Goal: Information Seeking & Learning: Learn about a topic

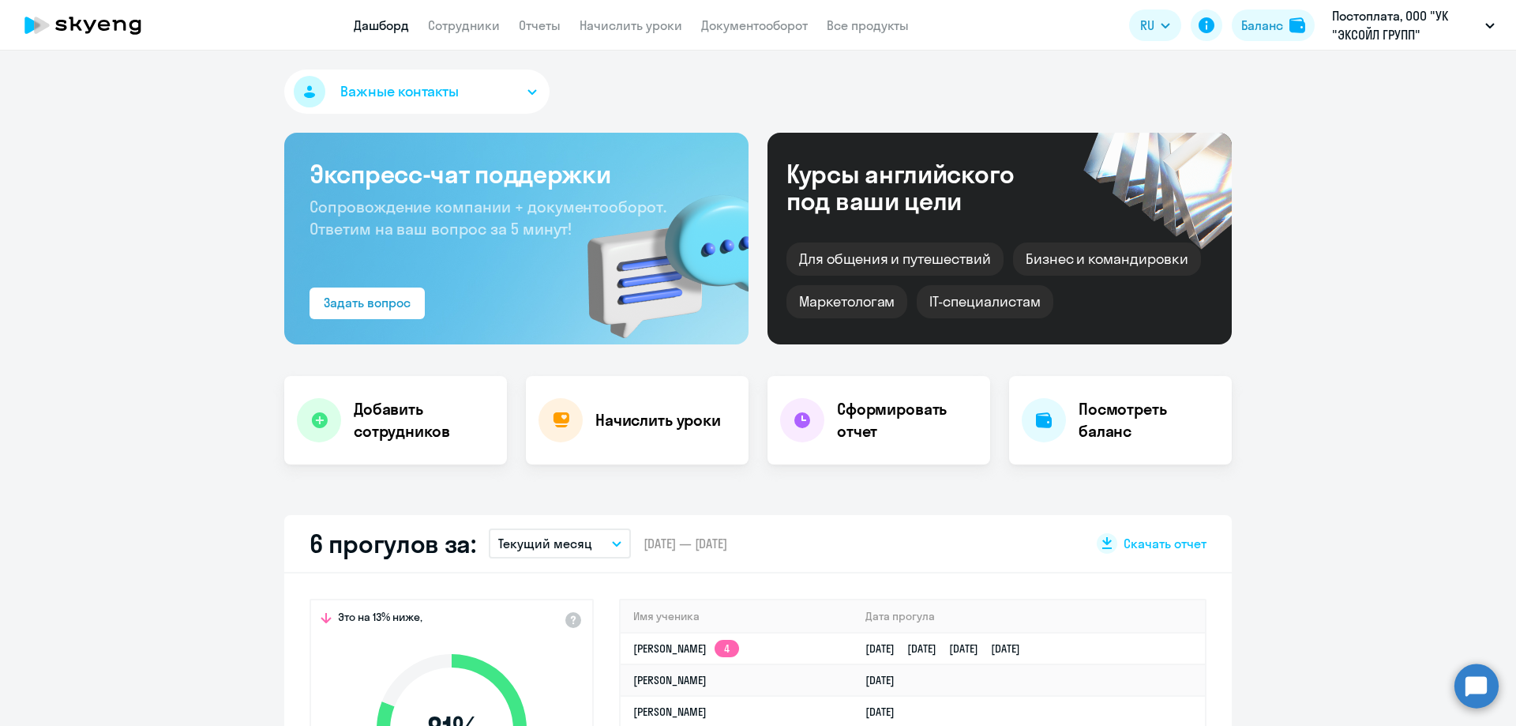
select select "30"
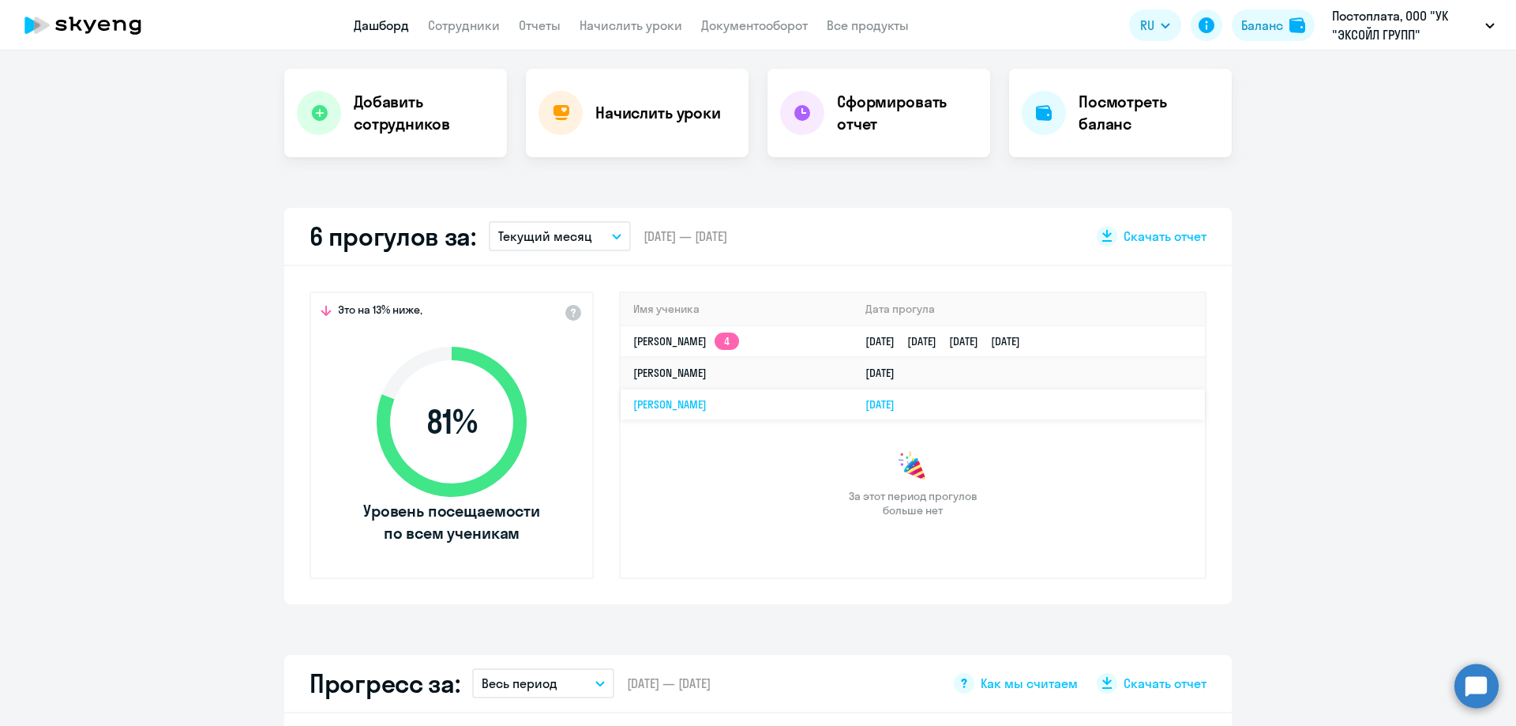
scroll to position [316, 0]
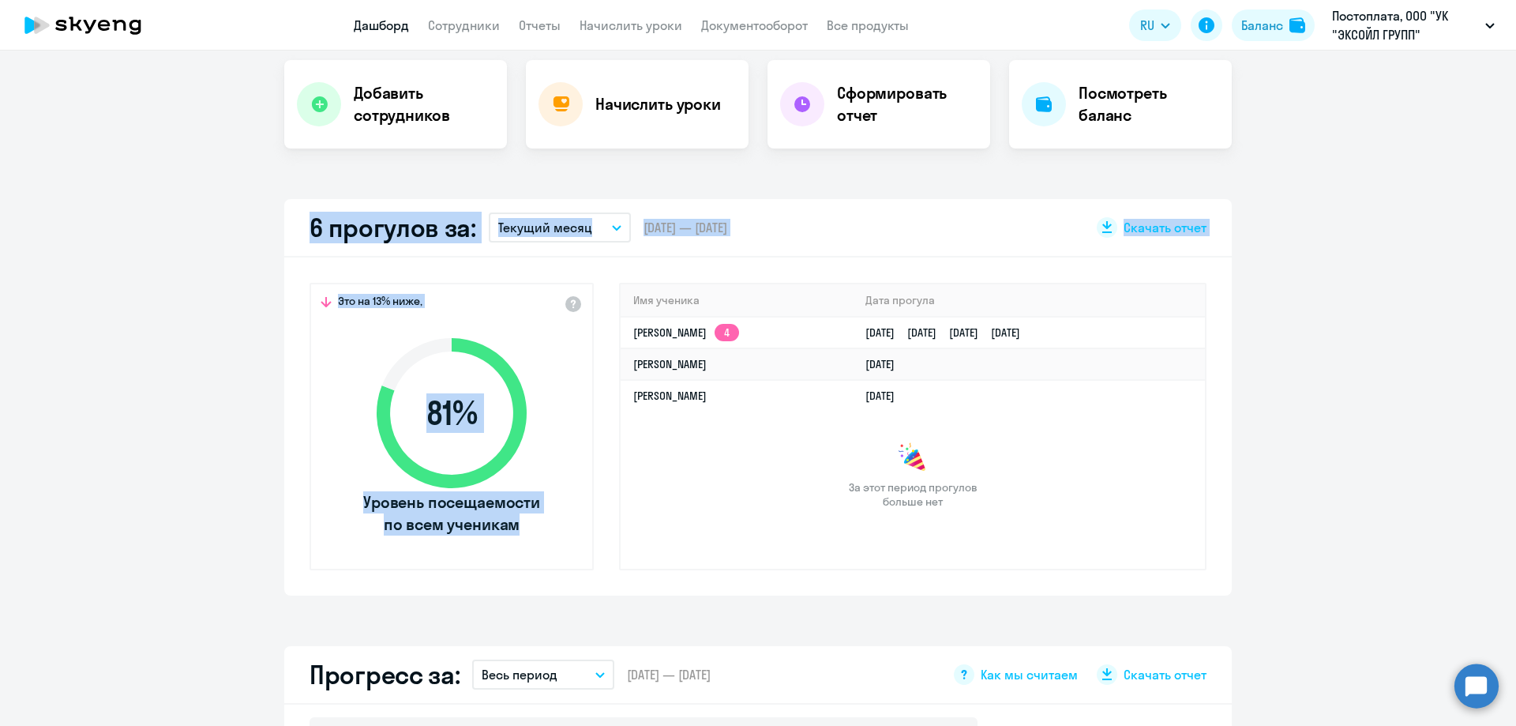
drag, startPoint x: 1309, startPoint y: 274, endPoint x: 1203, endPoint y: 335, distance: 122.1
click at [1203, 335] on app-truancy-attendance-dashboard "6 прогулов за: Текущий месяц – [DATE] — [DATE] Скачать отчет Это на 13% ниже, 8…" at bounding box center [758, 397] width 1516 height 396
click at [1266, 335] on app-truancy-attendance-dashboard "6 прогулов за: Текущий месяц – [DATE] — [DATE] Скачать отчет Это на 13% ниже, 8…" at bounding box center [758, 397] width 1516 height 396
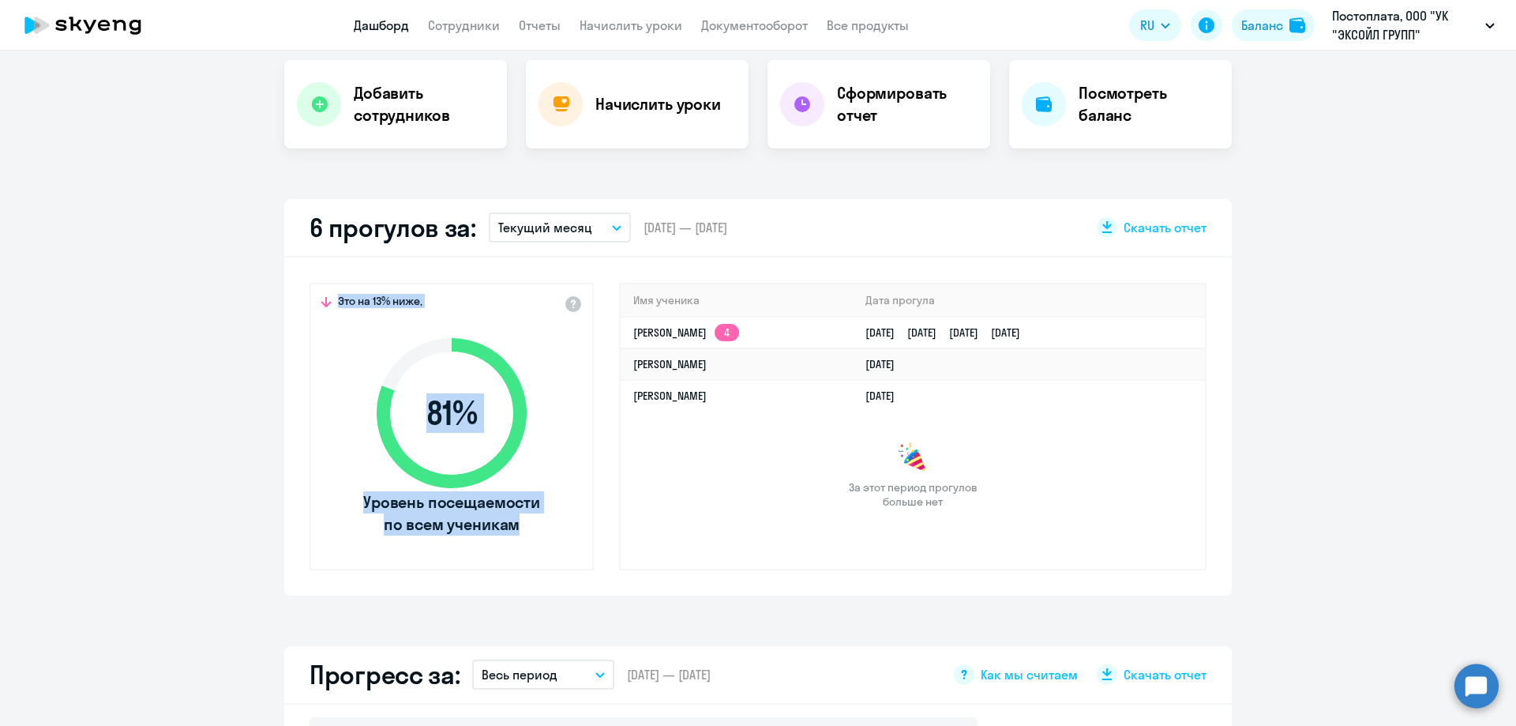
drag, startPoint x: 603, startPoint y: 271, endPoint x: 1270, endPoint y: 343, distance: 670.4
click at [1270, 343] on app-truancy-attendance-dashboard "6 прогулов за: Текущий месяц – [DATE] — [DATE] Скачать отчет Это на 13% ниже, 8…" at bounding box center [758, 397] width 1516 height 396
click at [1269, 347] on app-truancy-attendance-dashboard "6 прогулов за: Текущий месяц – [DATE] — [DATE] Скачать отчет Это на 13% ниже, 8…" at bounding box center [758, 397] width 1516 height 396
click at [116, 564] on app-truancy-attendance-dashboard "6 прогулов за: Текущий месяц – [DATE] — [DATE] Скачать отчет Это на 13% ниже, 8…" at bounding box center [758, 397] width 1516 height 396
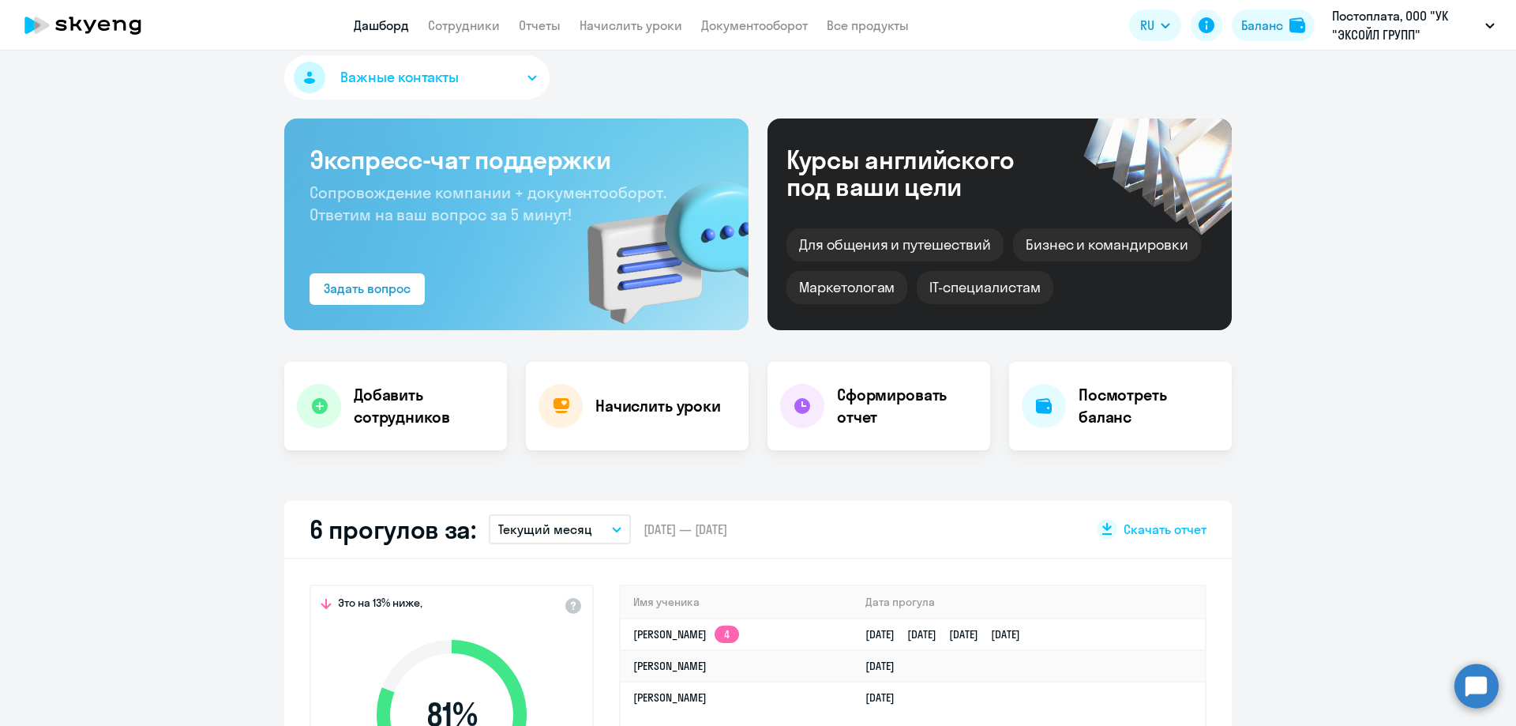
scroll to position [0, 0]
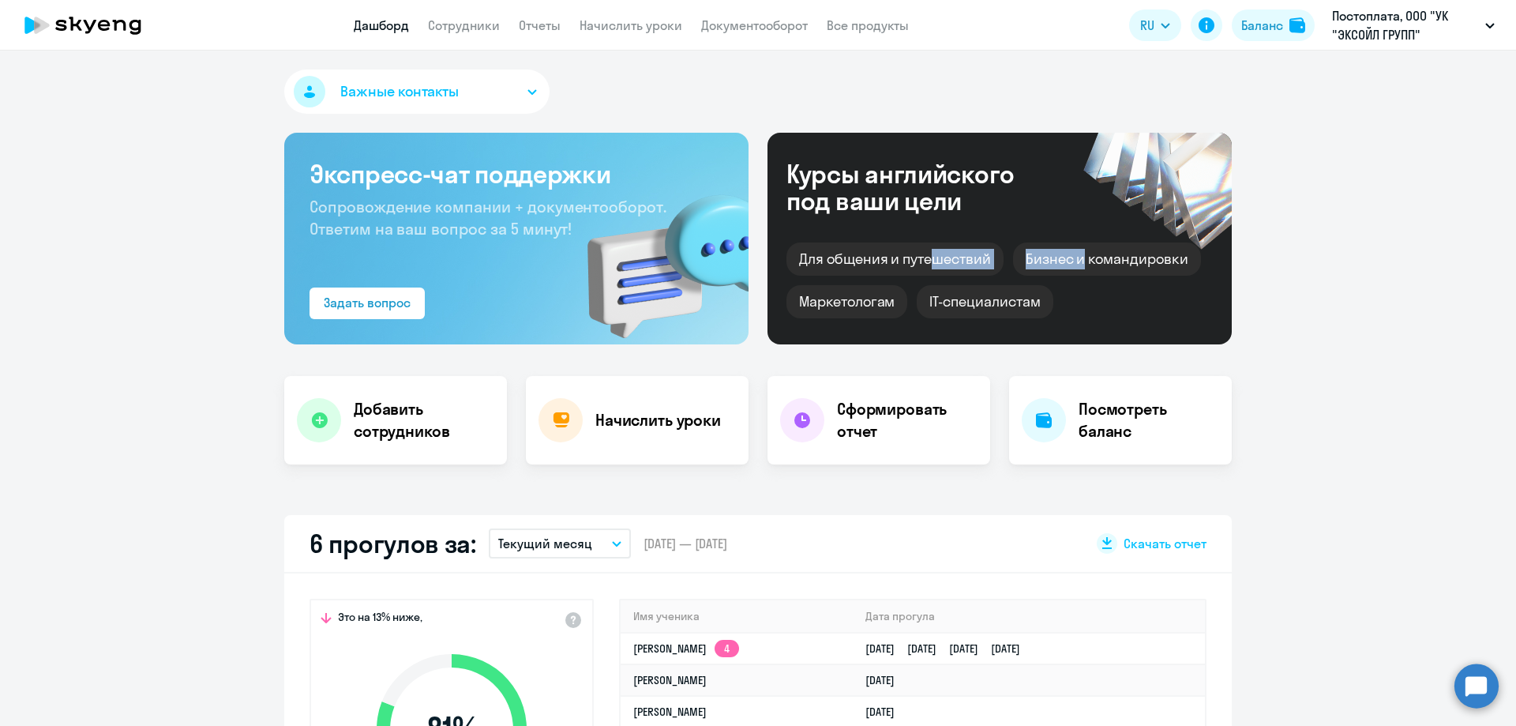
drag, startPoint x: 927, startPoint y: 265, endPoint x: 1079, endPoint y: 255, distance: 151.9
click at [1079, 255] on div "Для общения и путешествий [PERSON_NAME] и командировки Маркетологам IT-специали…" at bounding box center [1000, 275] width 426 height 85
click at [1081, 291] on div "Для общения и путешествий [PERSON_NAME] и командировки Маркетологам IT-специали…" at bounding box center [1000, 275] width 426 height 85
drag, startPoint x: 1030, startPoint y: 300, endPoint x: 819, endPoint y: 300, distance: 210.9
click at [819, 300] on div "Для общения и путешествий [PERSON_NAME] и командировки Маркетологам IT-специали…" at bounding box center [1000, 275] width 426 height 85
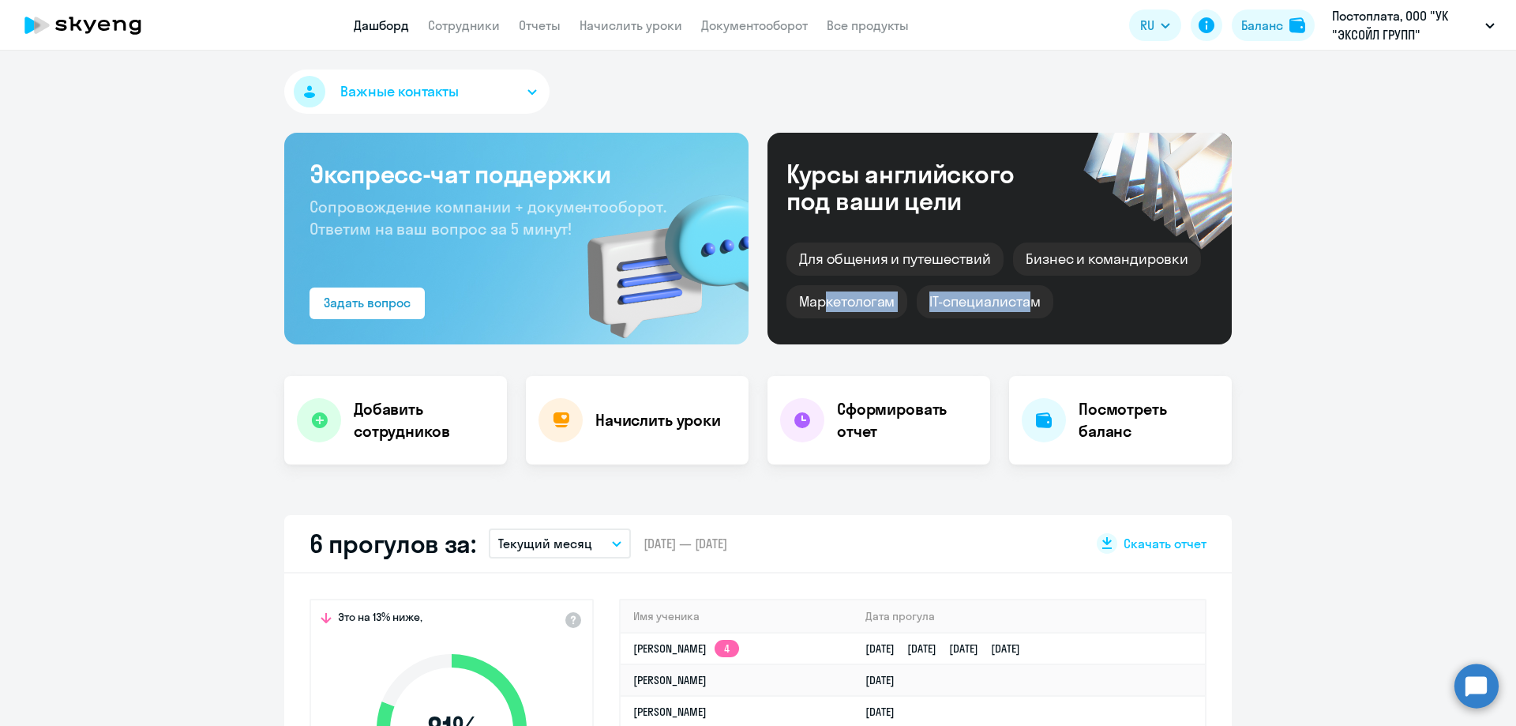
click at [818, 300] on div "Маркетологам" at bounding box center [847, 301] width 121 height 33
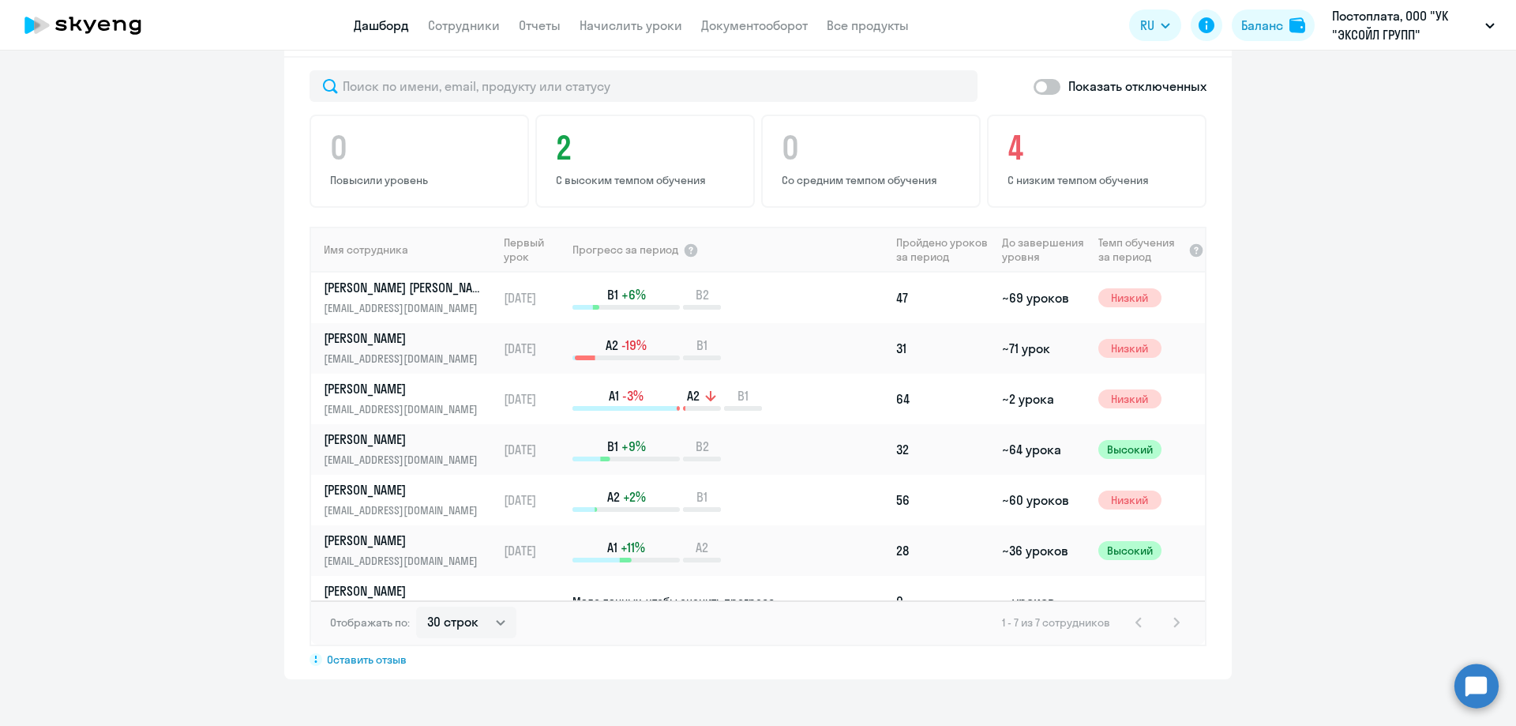
scroll to position [1106, 0]
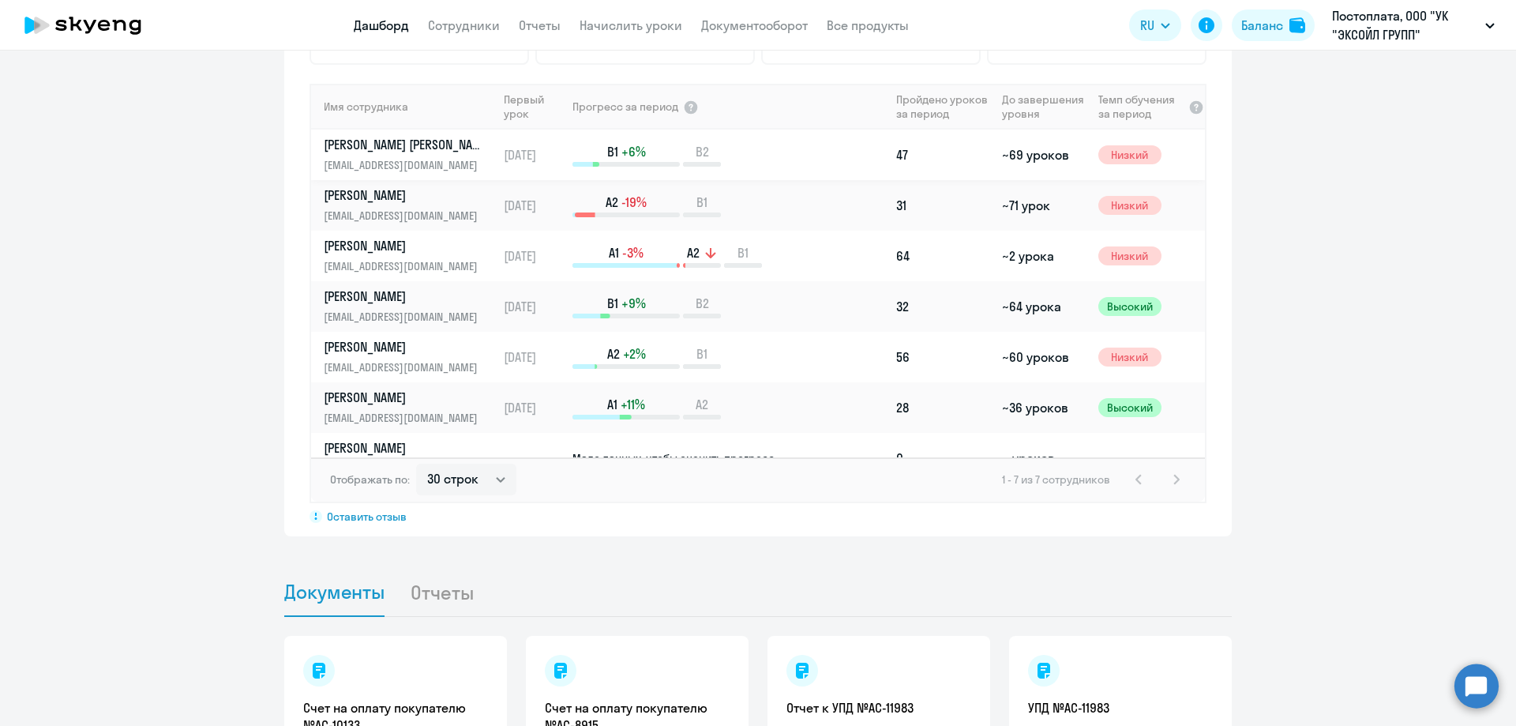
click at [399, 143] on p "[PERSON_NAME] [PERSON_NAME]" at bounding box center [405, 144] width 163 height 17
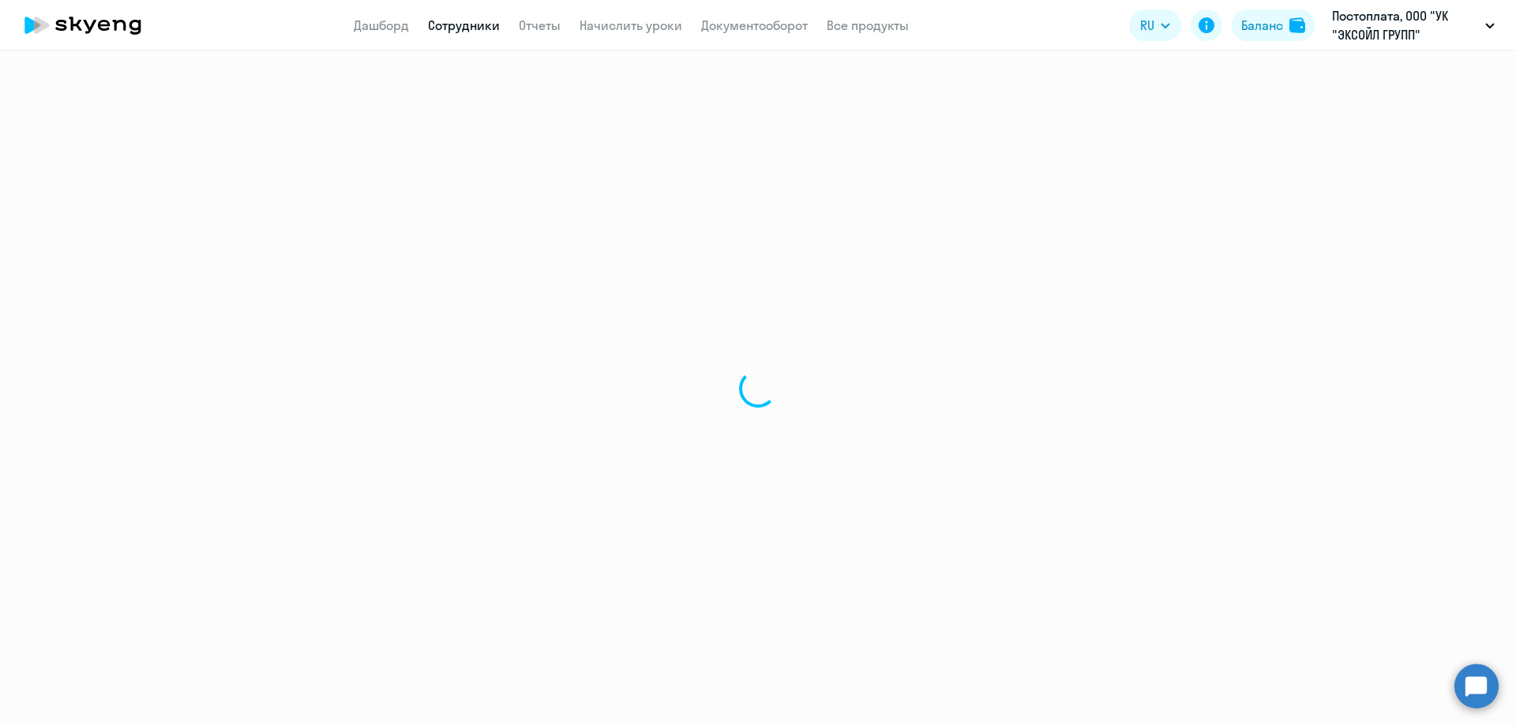
select select "english"
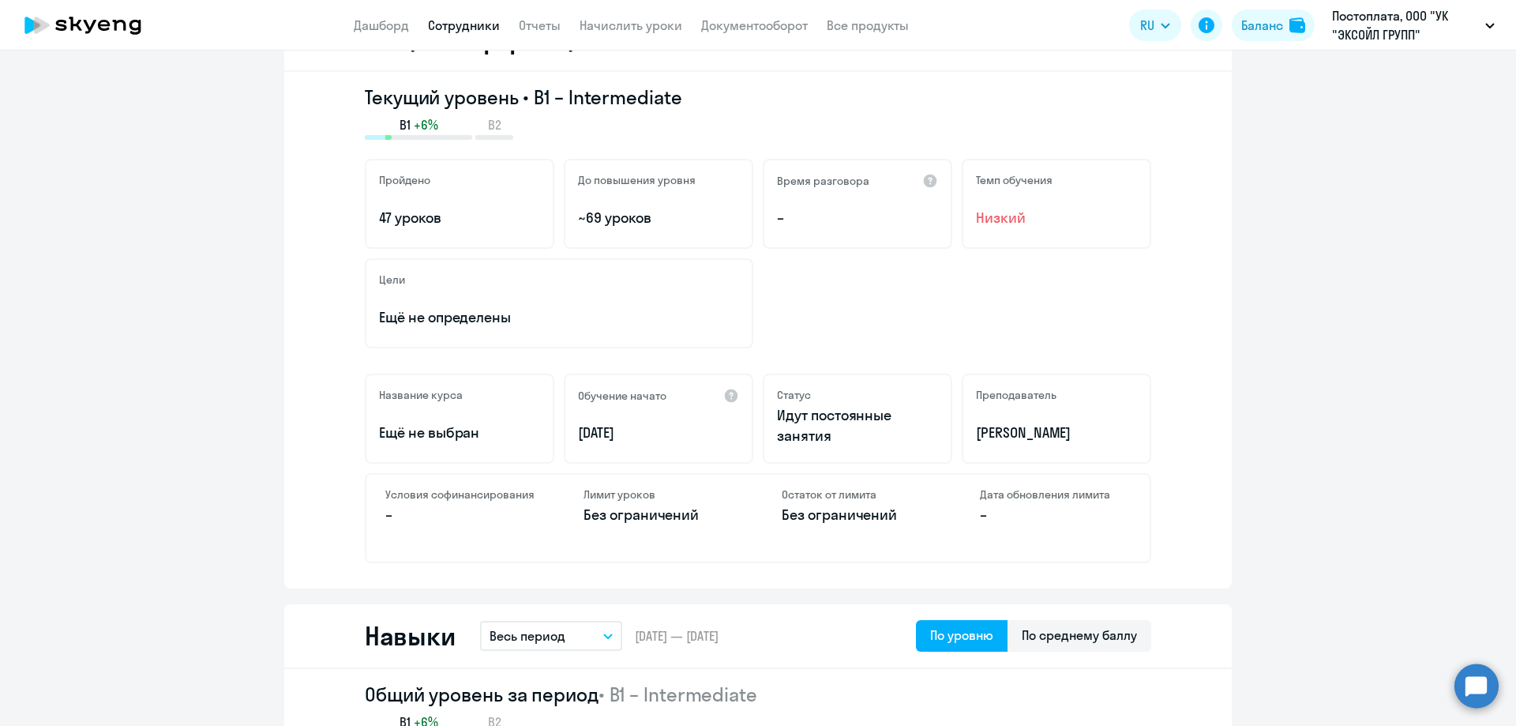
scroll to position [237, 0]
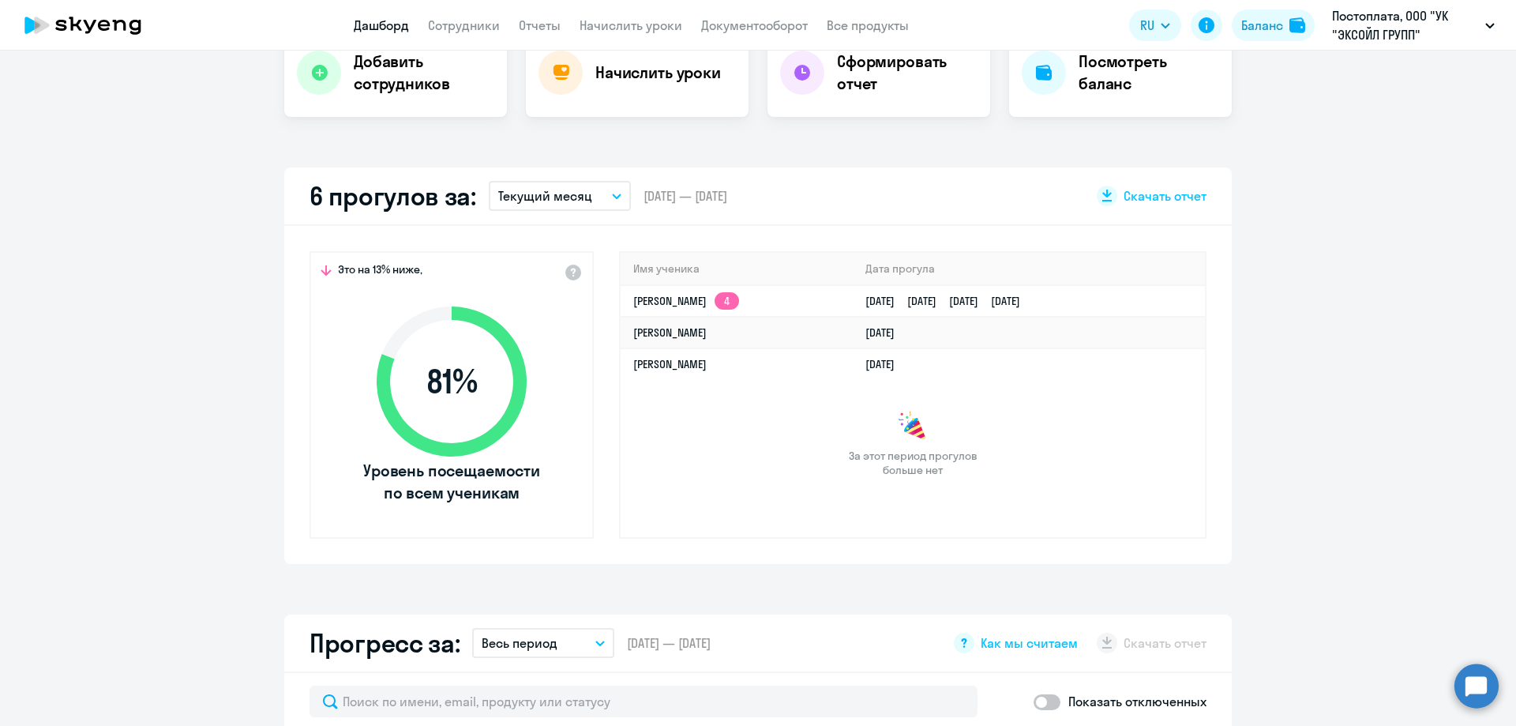
scroll to position [742, 0]
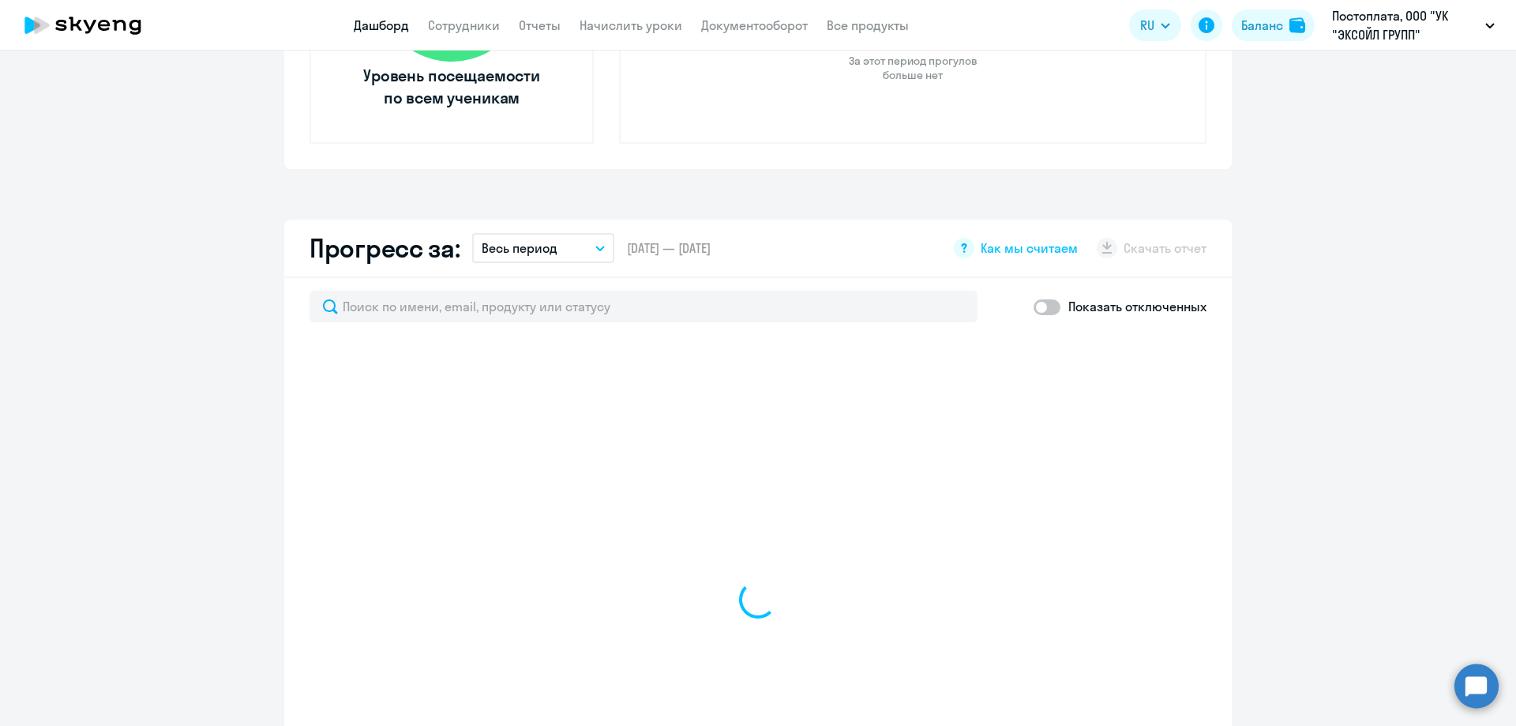
select select "30"
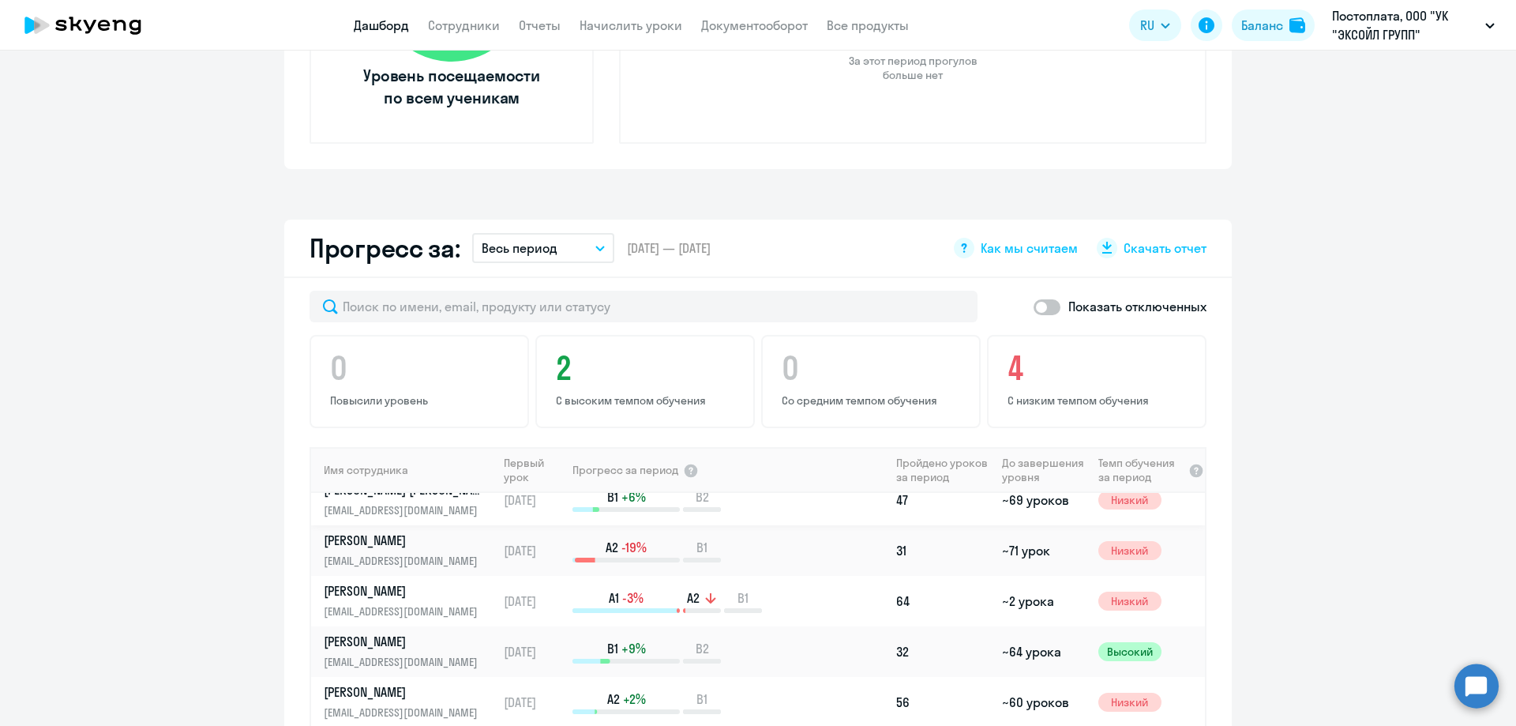
scroll to position [26, 0]
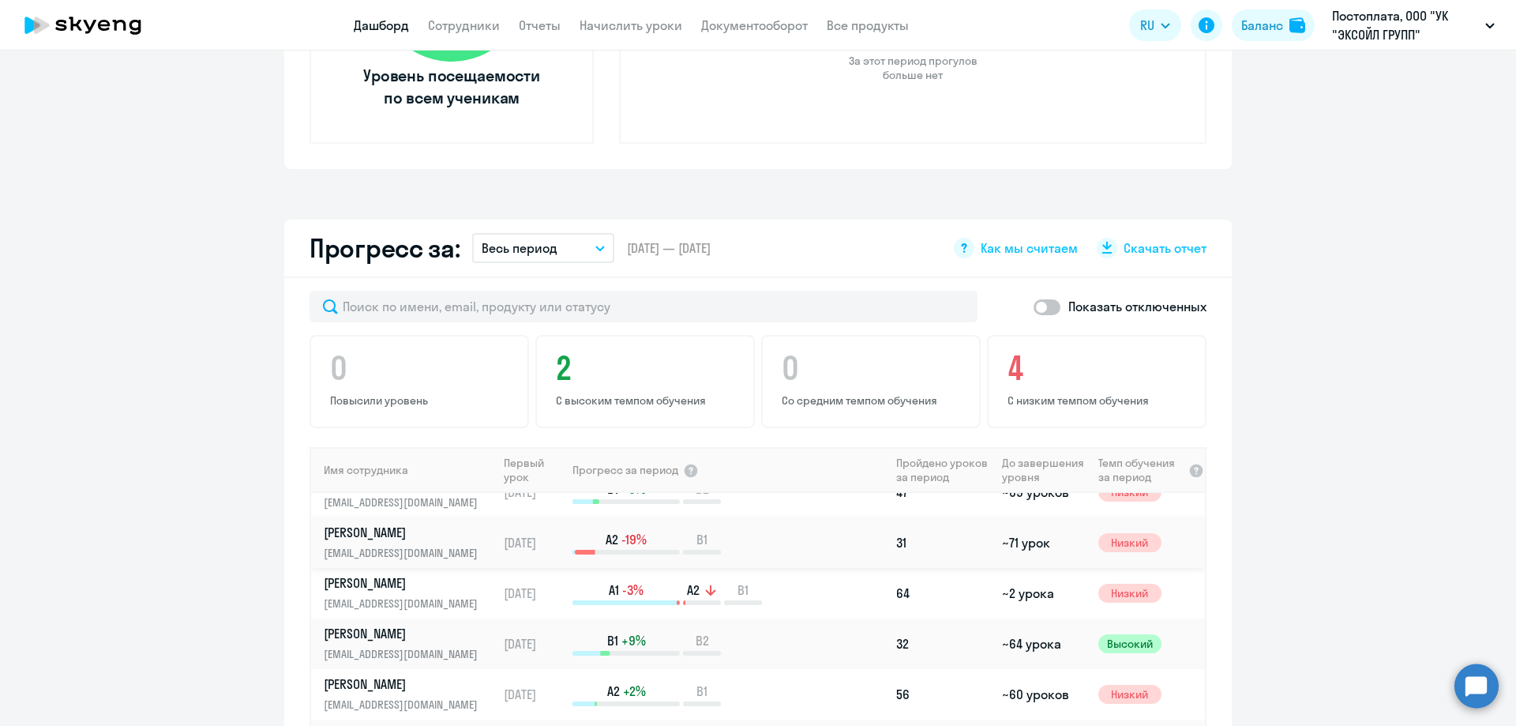
click at [420, 528] on p "[PERSON_NAME]" at bounding box center [405, 532] width 163 height 17
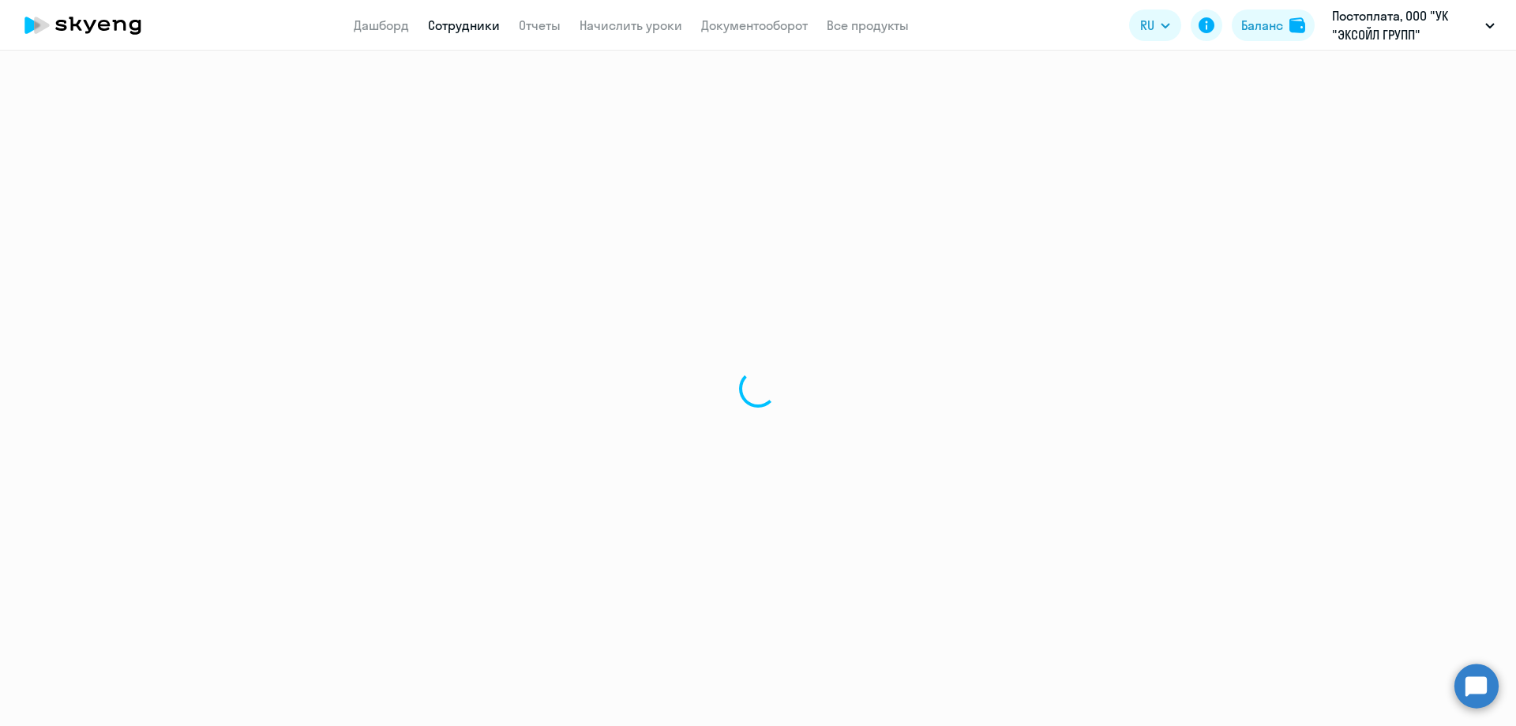
select select "english"
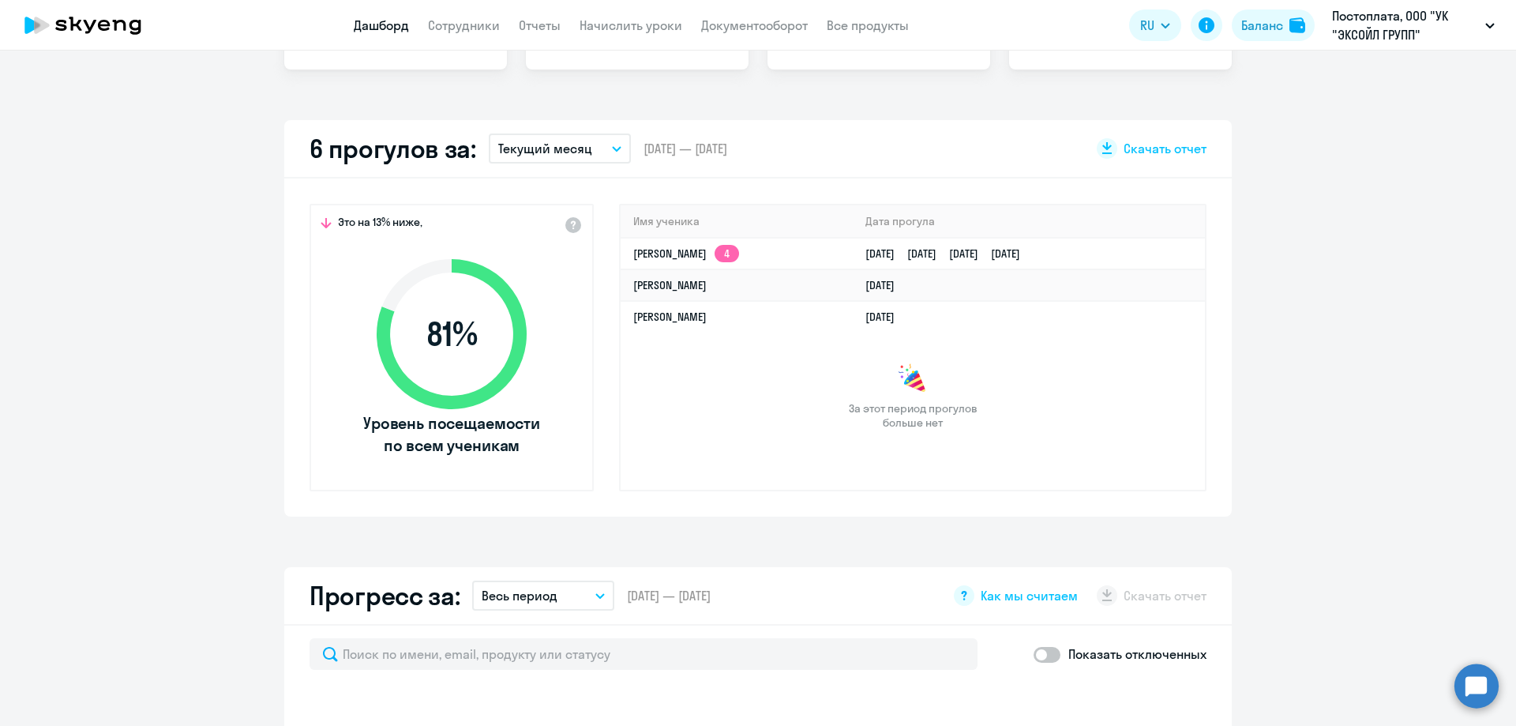
select select "30"
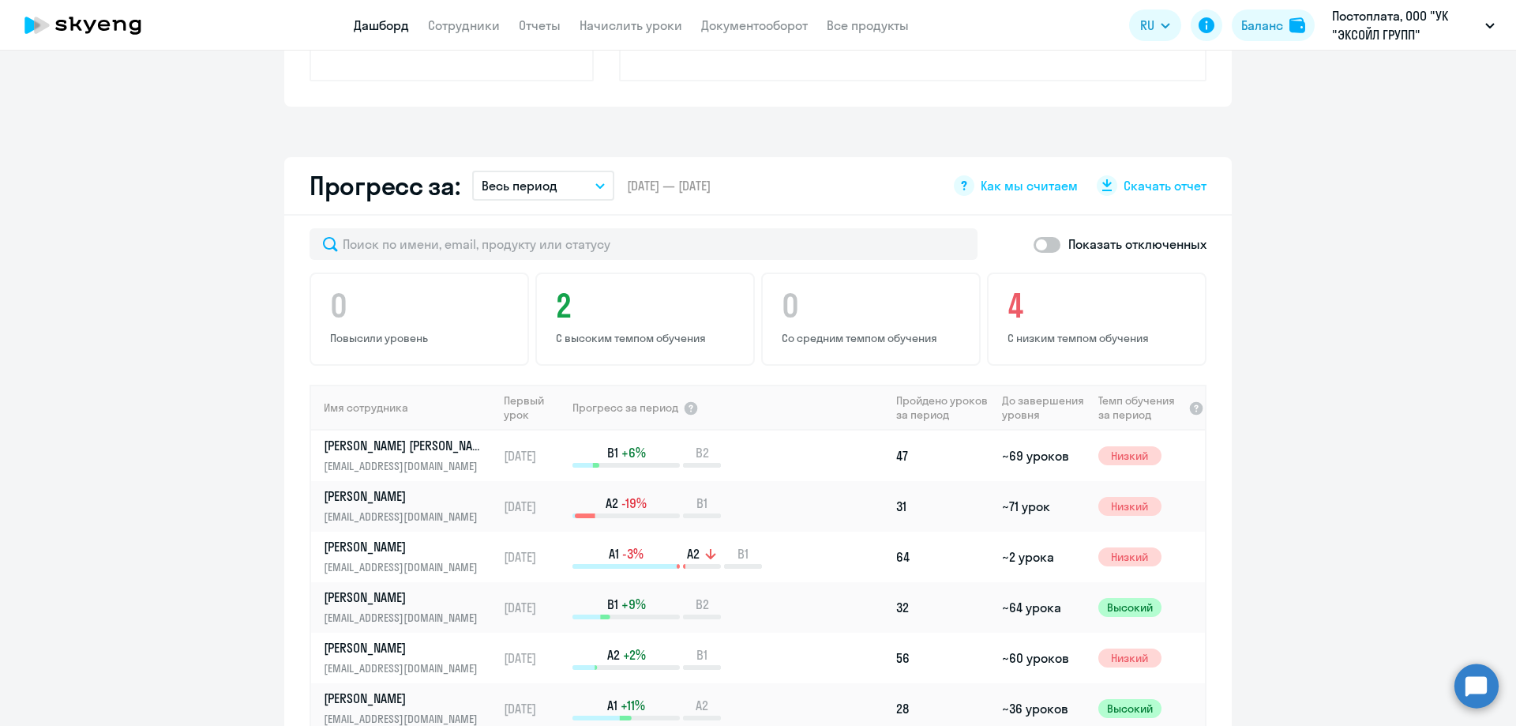
scroll to position [948, 0]
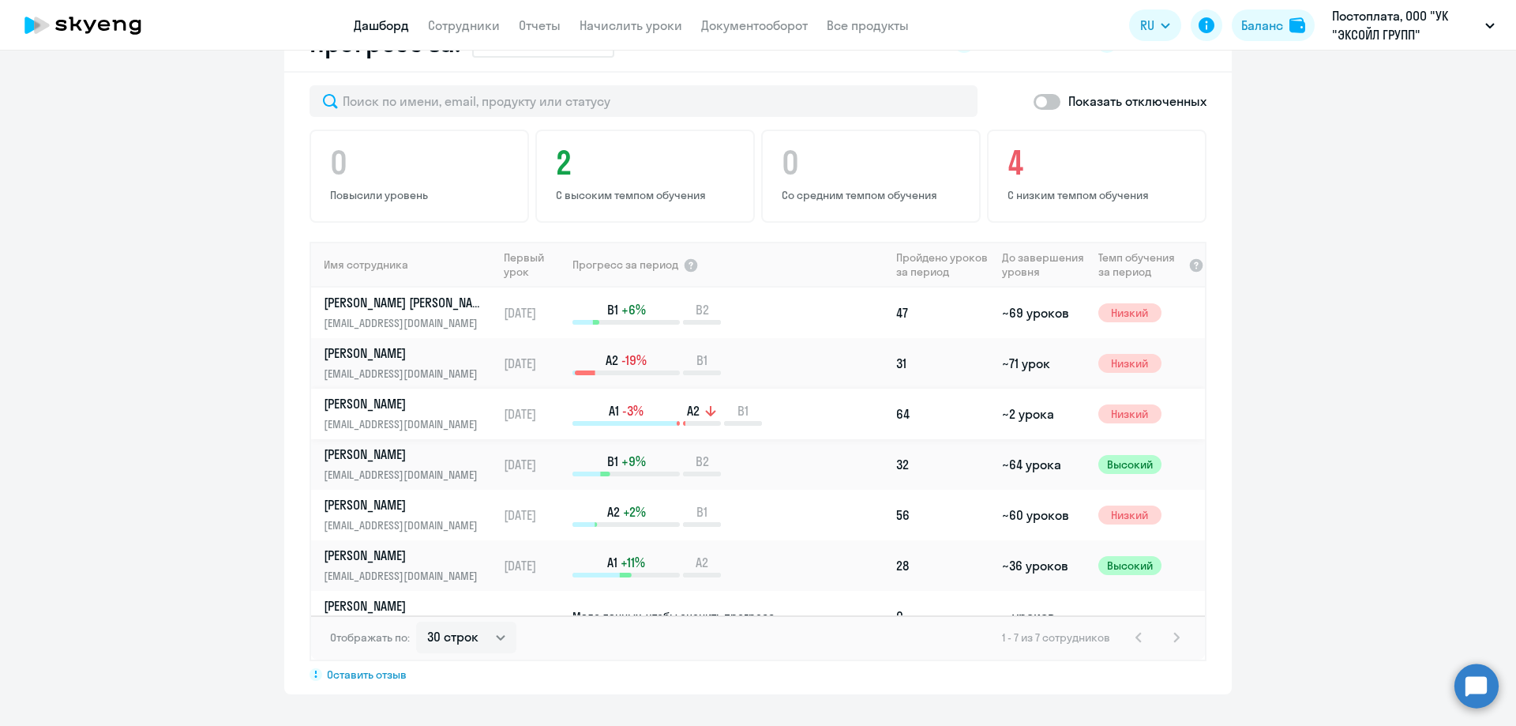
click at [410, 408] on p "[PERSON_NAME]" at bounding box center [405, 403] width 163 height 17
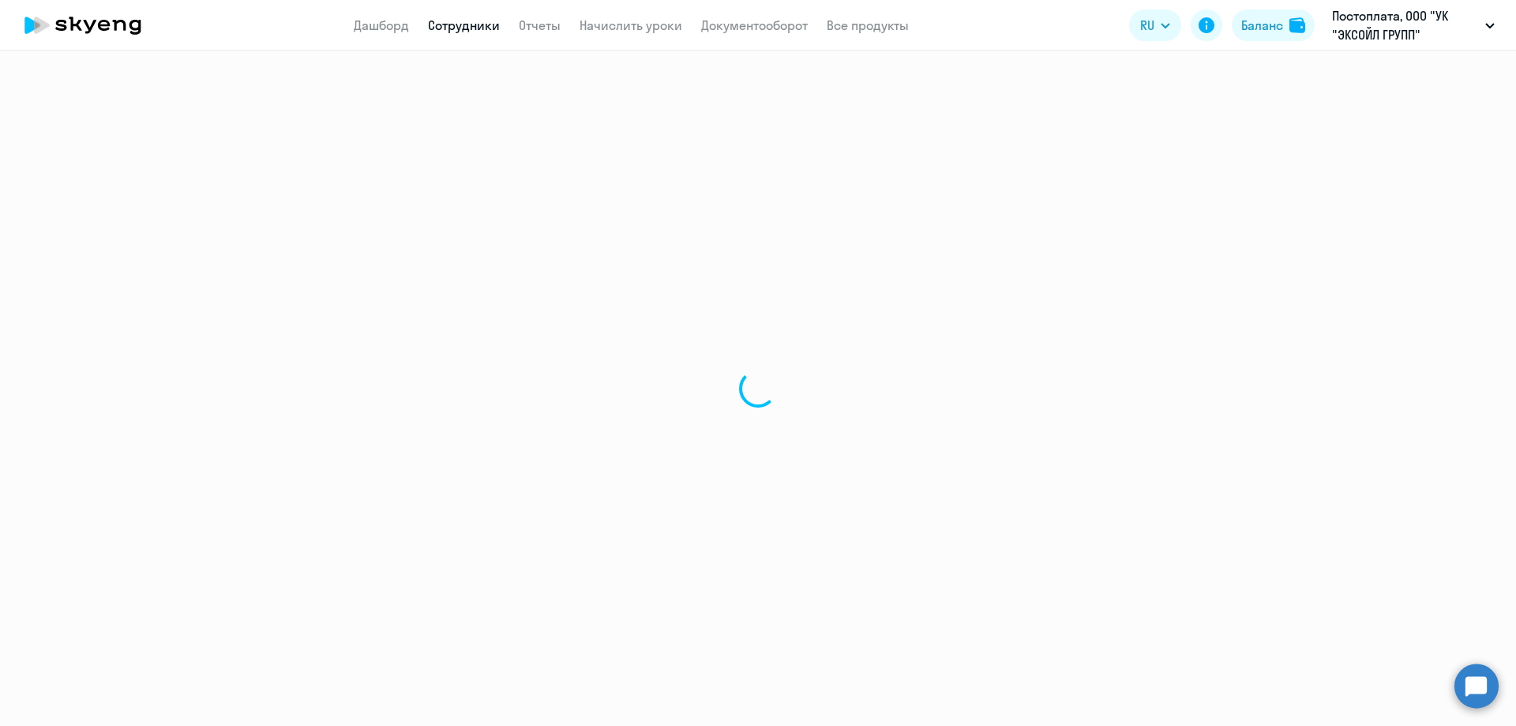
select select "english"
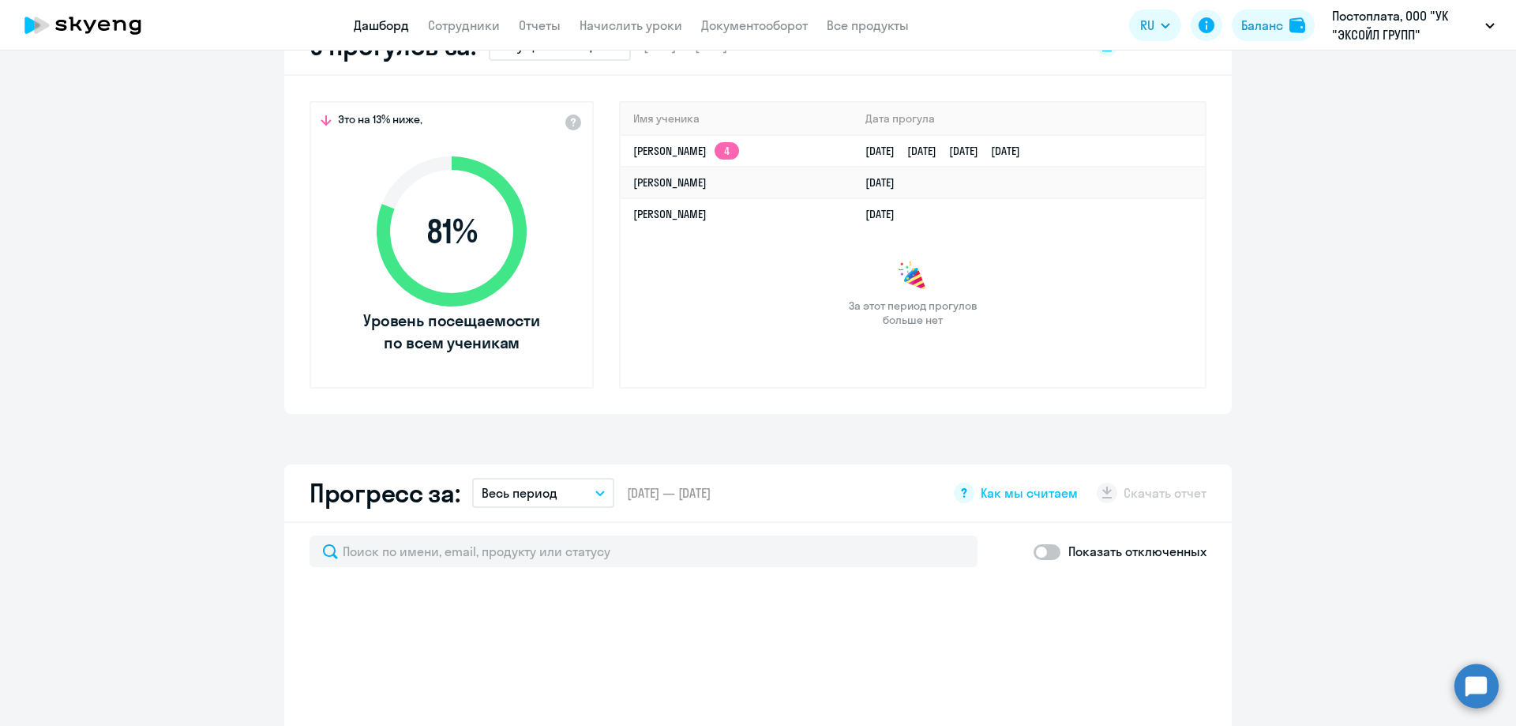
select select "30"
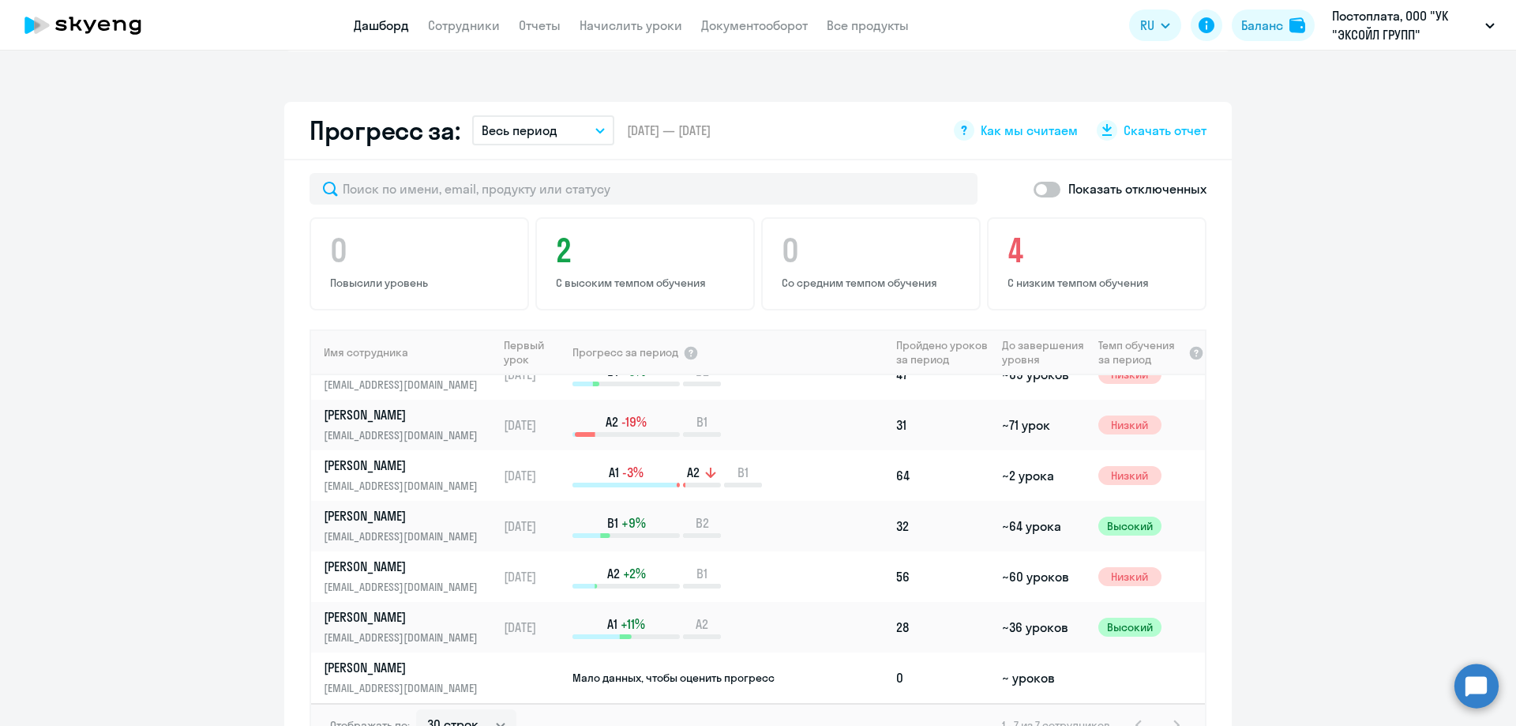
scroll to position [869, 0]
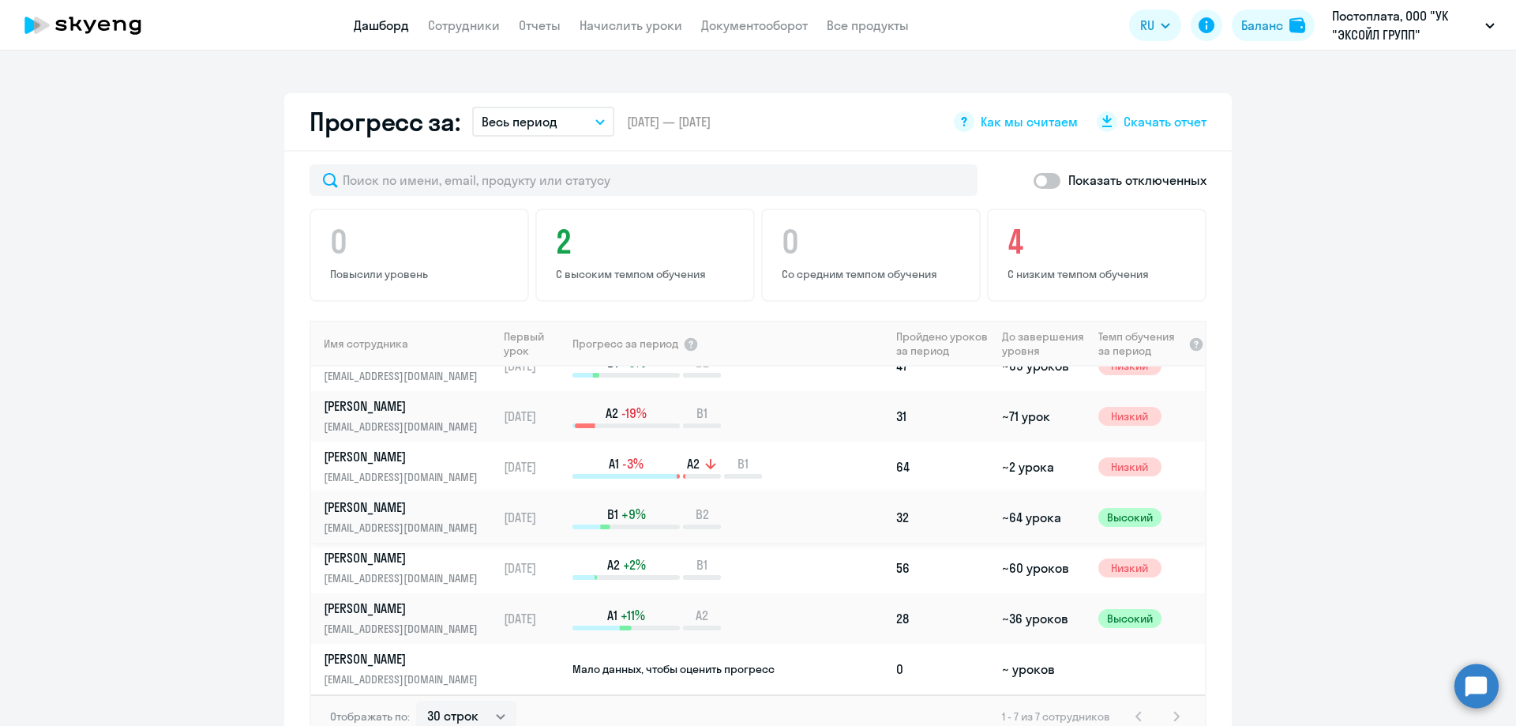
click at [411, 509] on p "[PERSON_NAME]" at bounding box center [405, 506] width 163 height 17
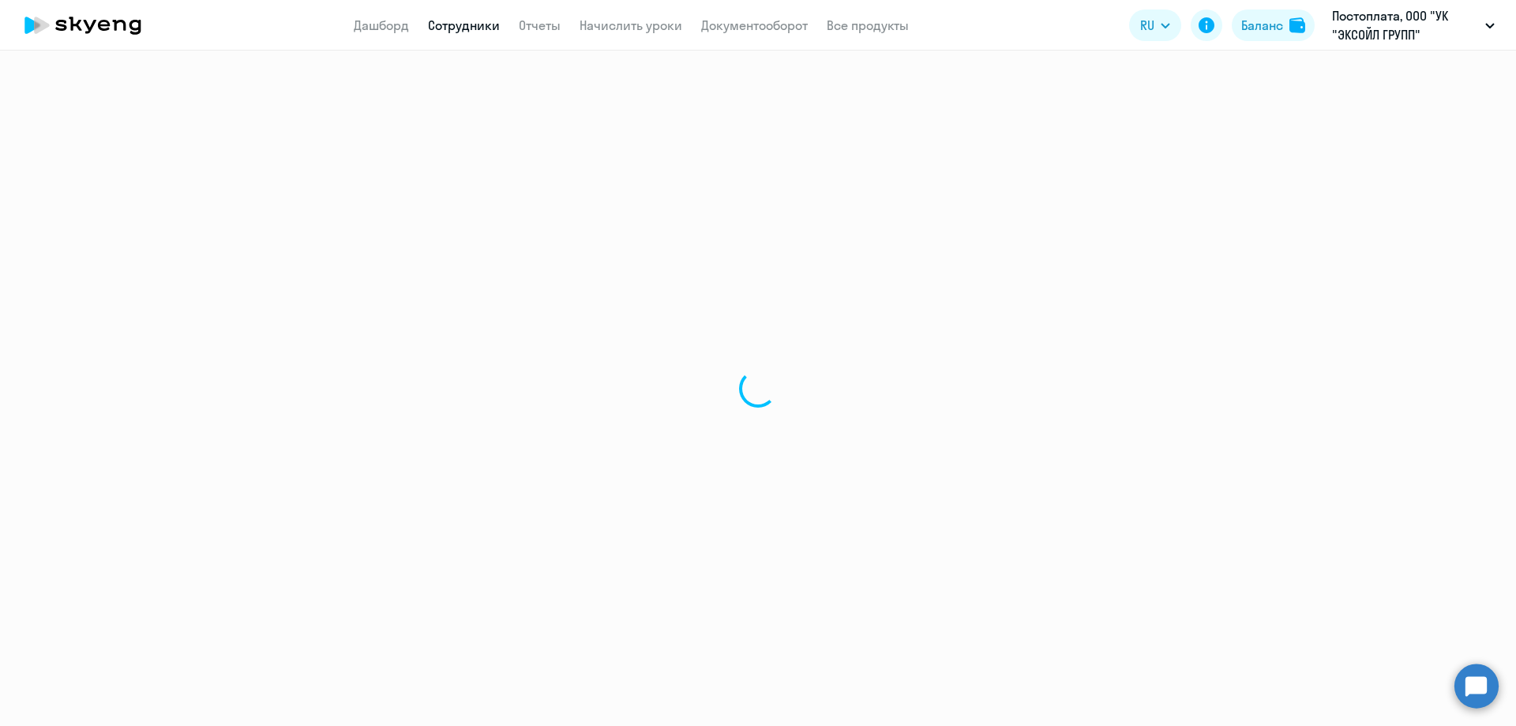
select select "english"
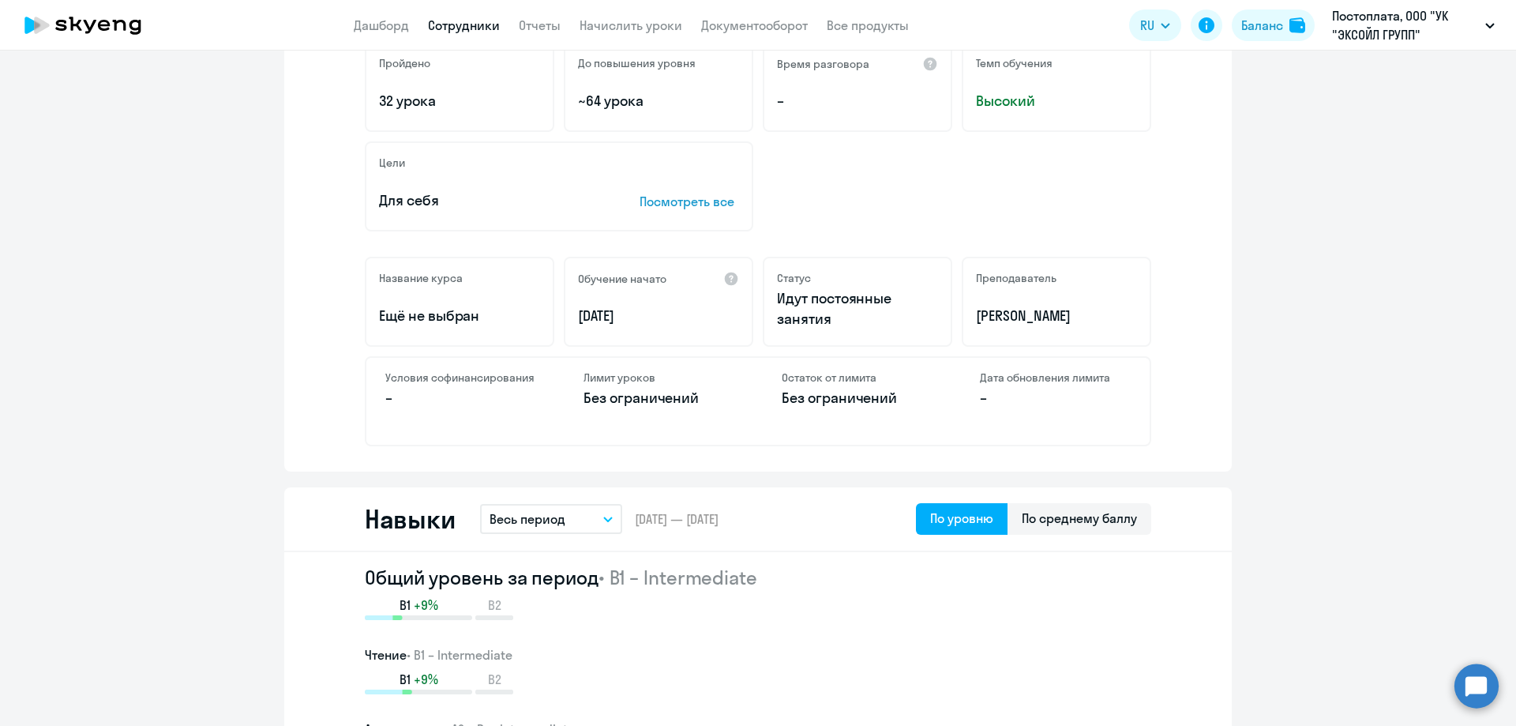
scroll to position [395, 0]
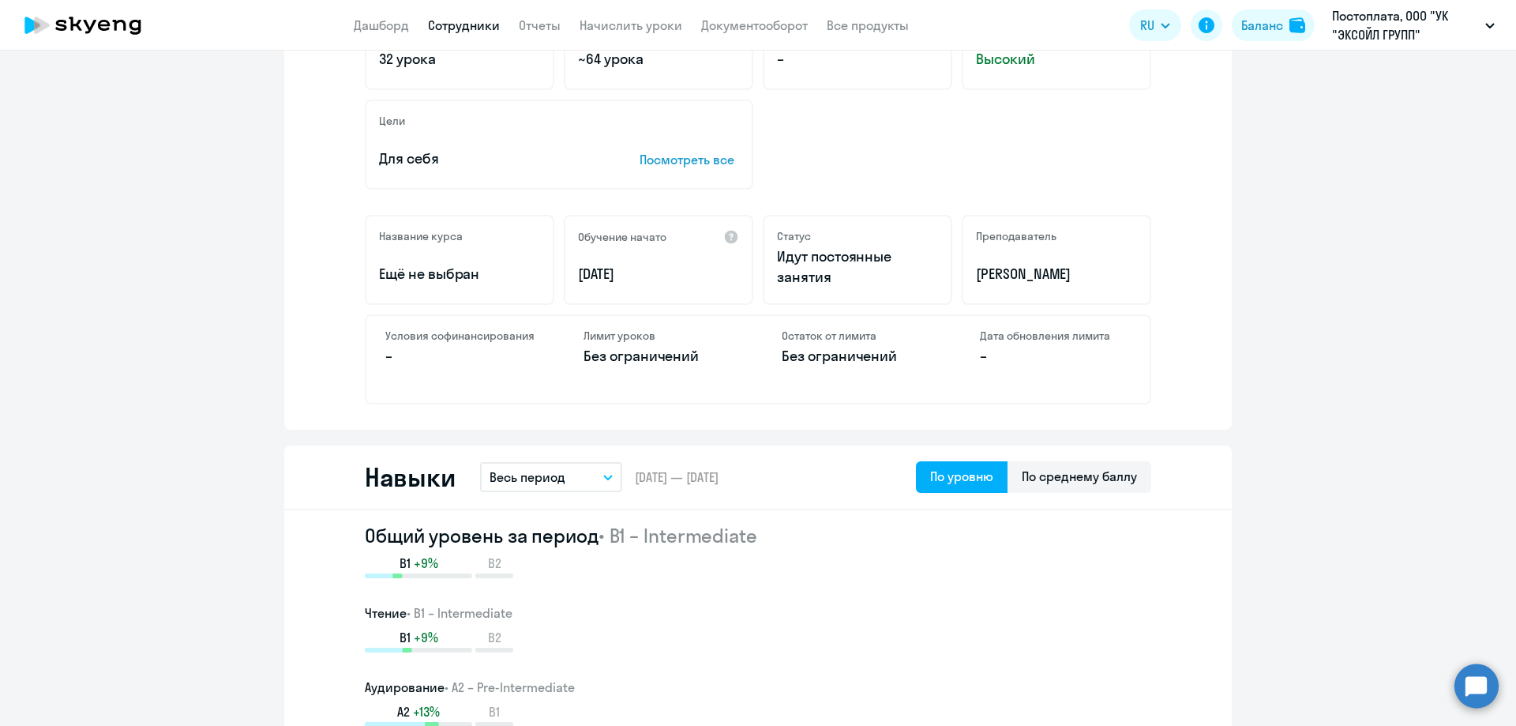
click at [688, 163] on p "Посмотреть все" at bounding box center [690, 159] width 100 height 19
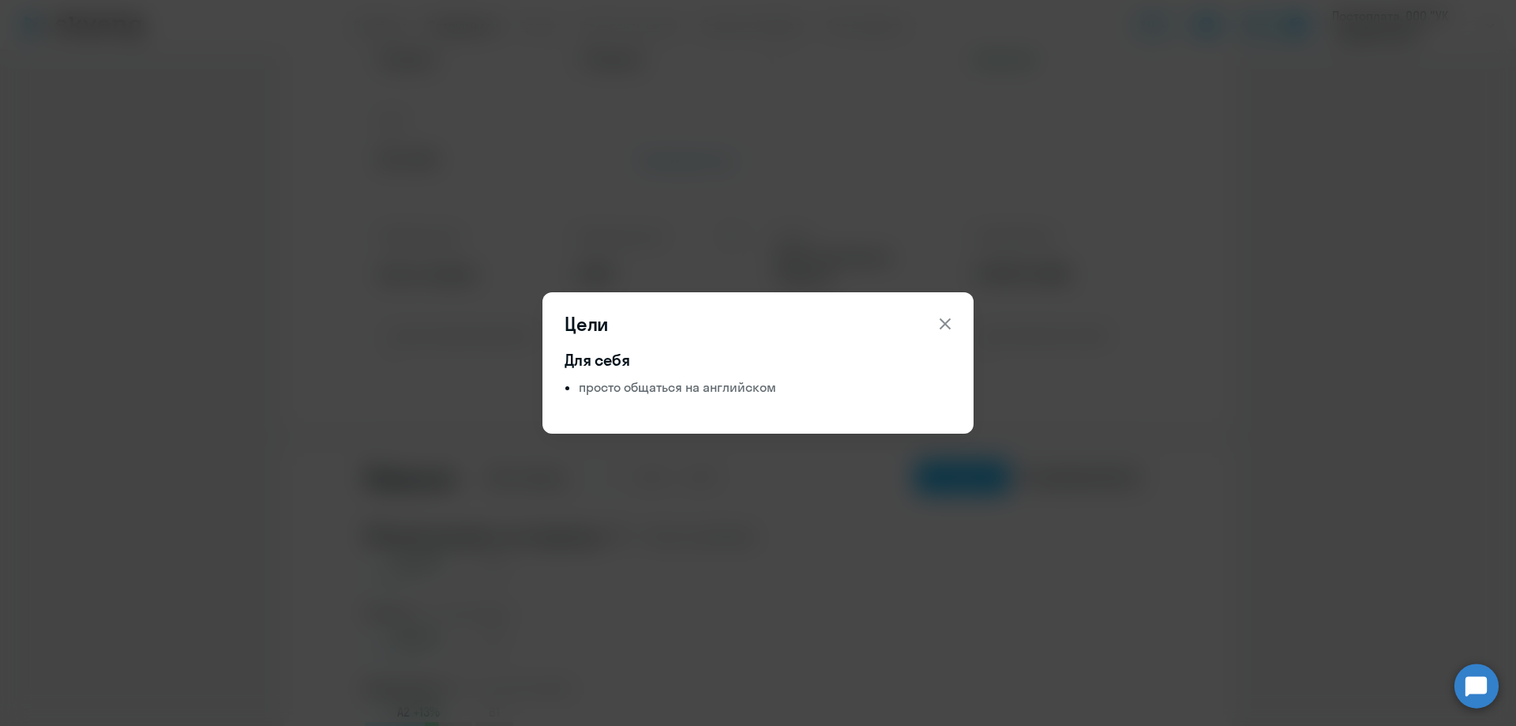
click at [945, 325] on icon at bounding box center [945, 323] width 19 height 19
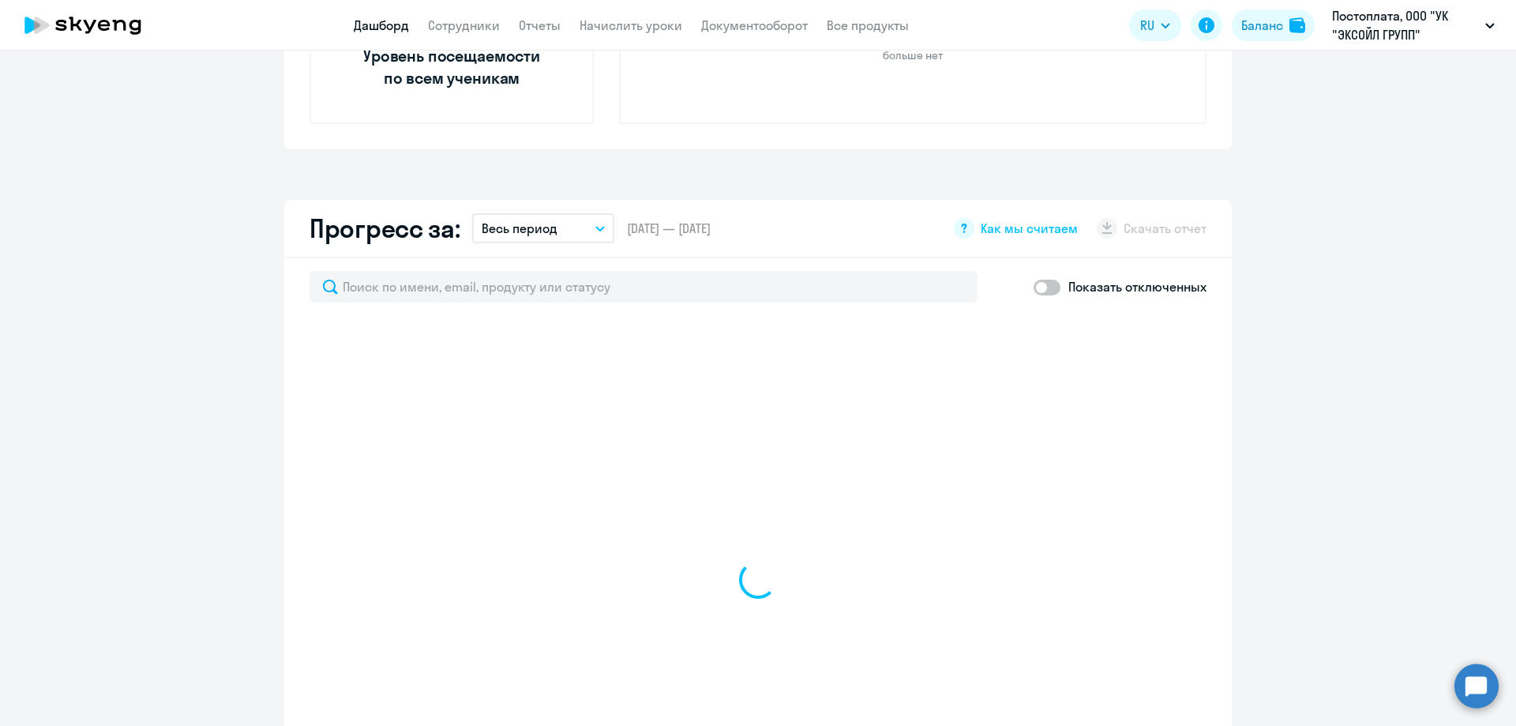
scroll to position [979, 0]
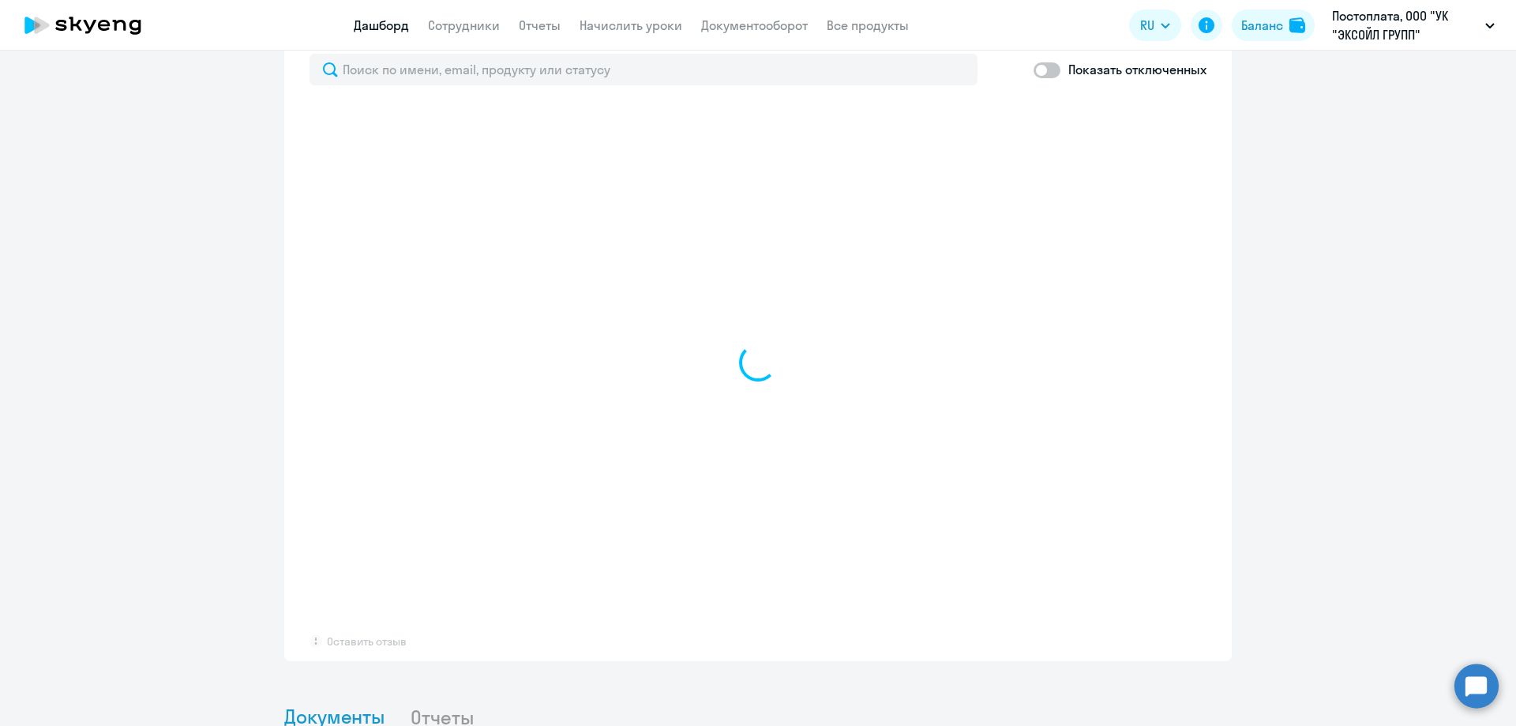
select select "30"
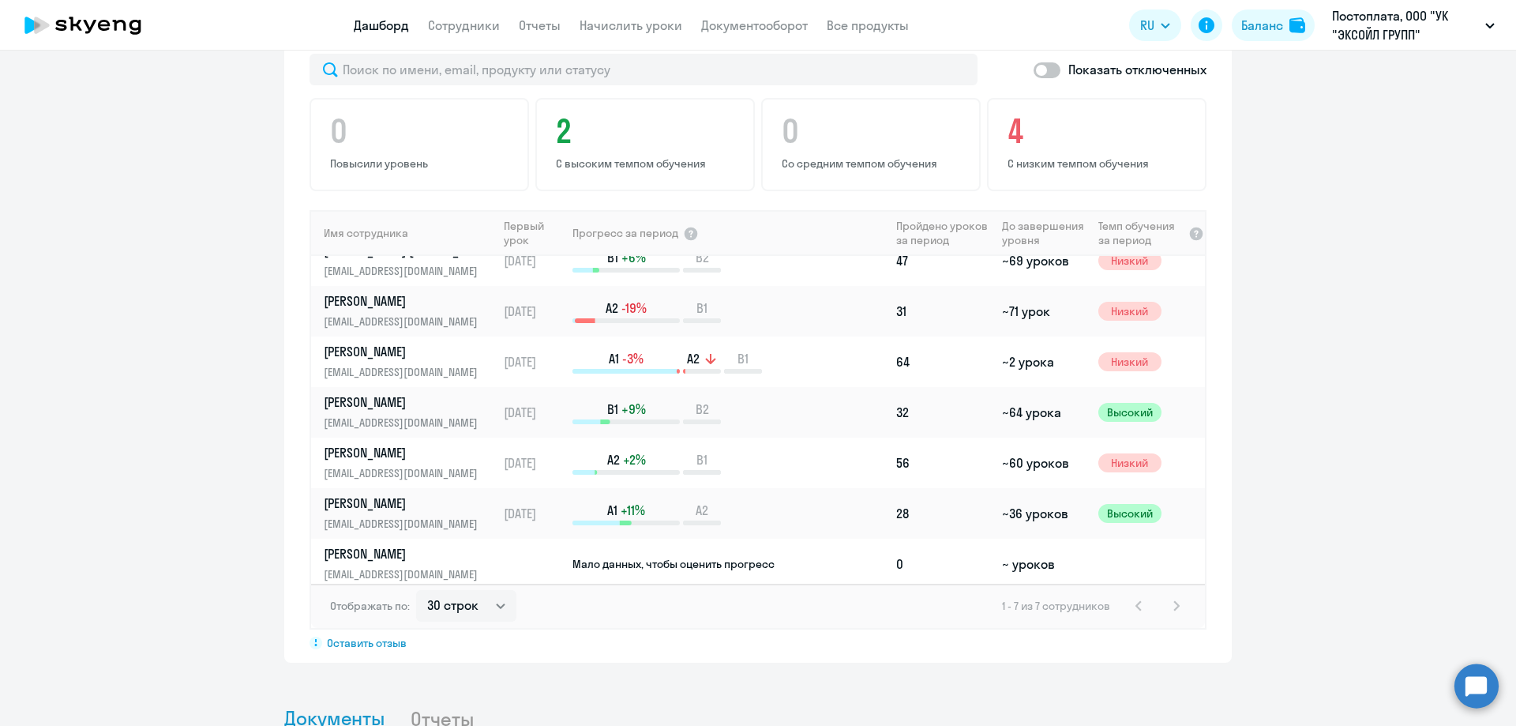
scroll to position [26, 0]
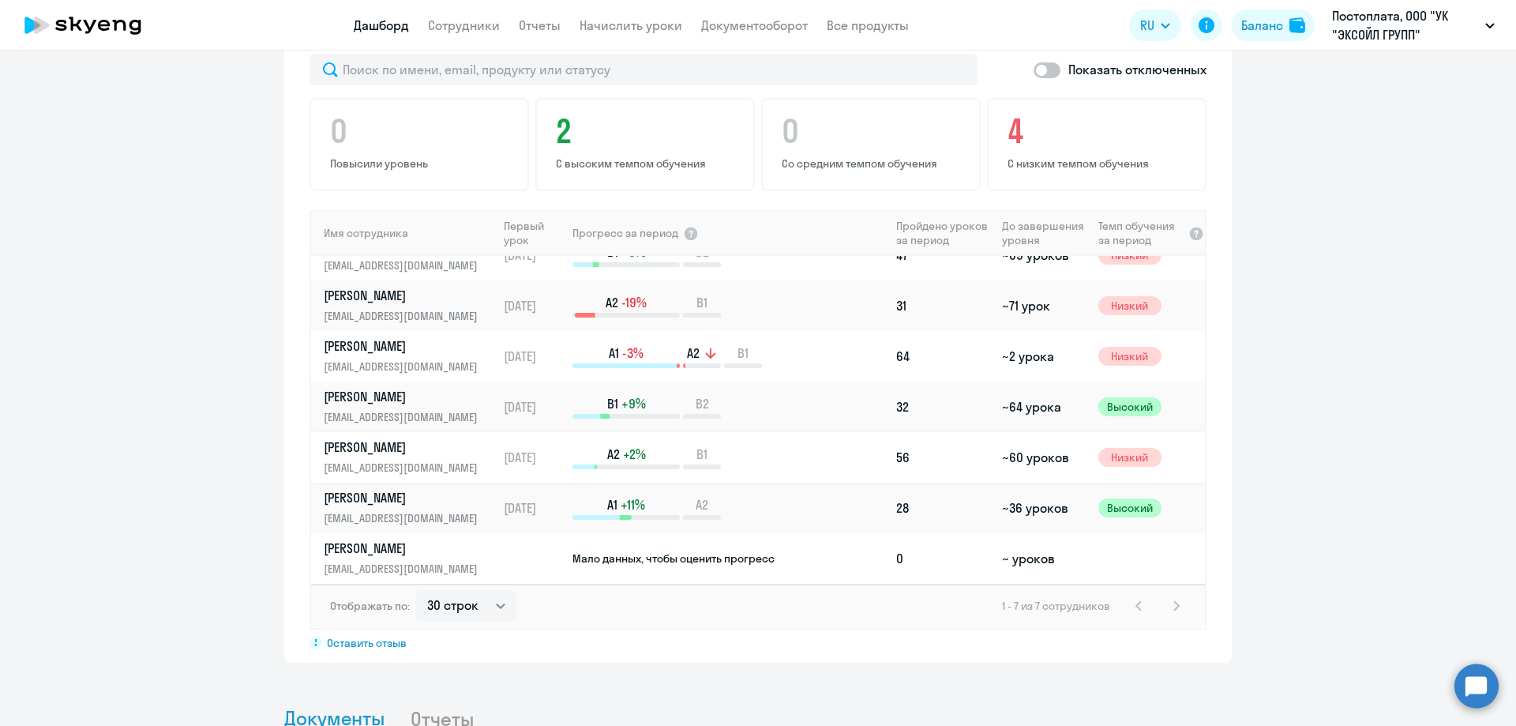
click at [378, 445] on p "[PERSON_NAME]" at bounding box center [405, 446] width 163 height 17
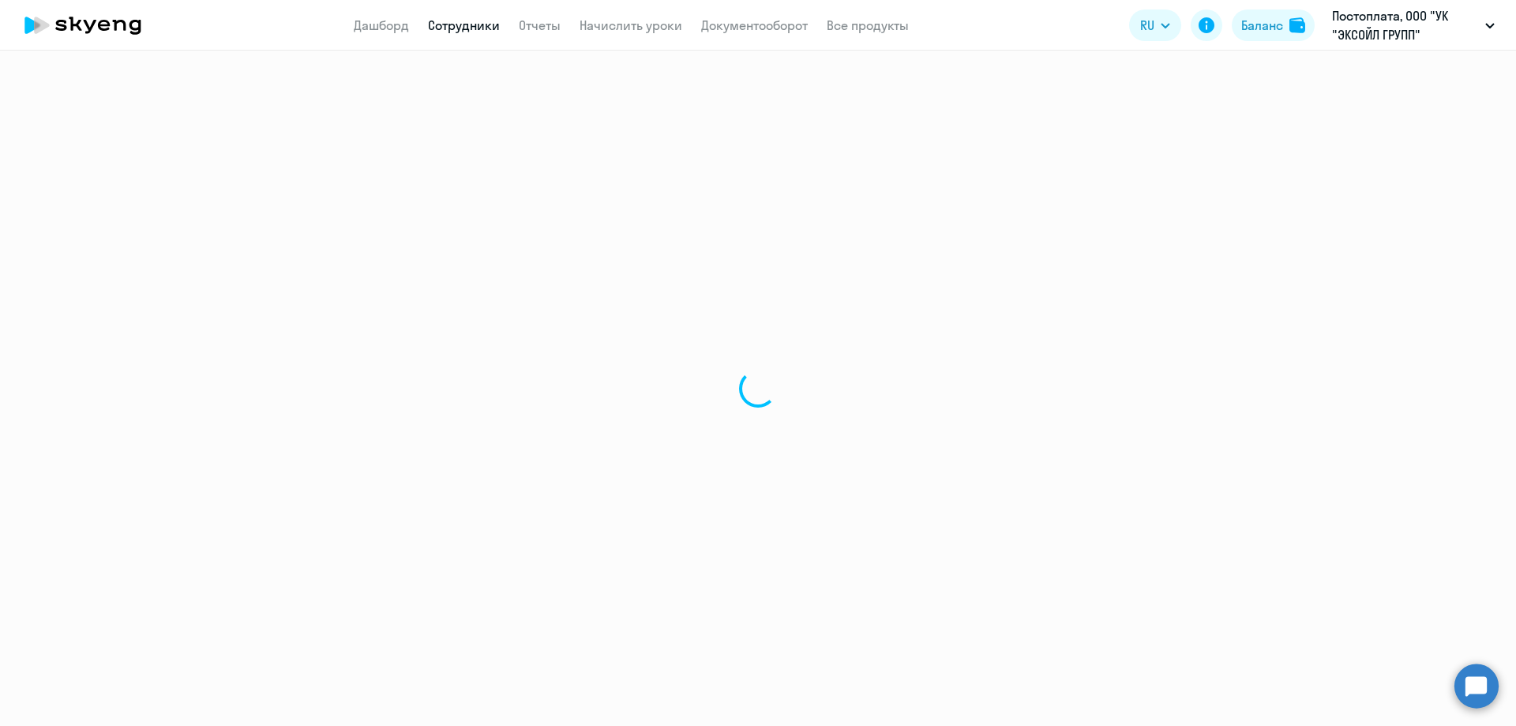
select select "english"
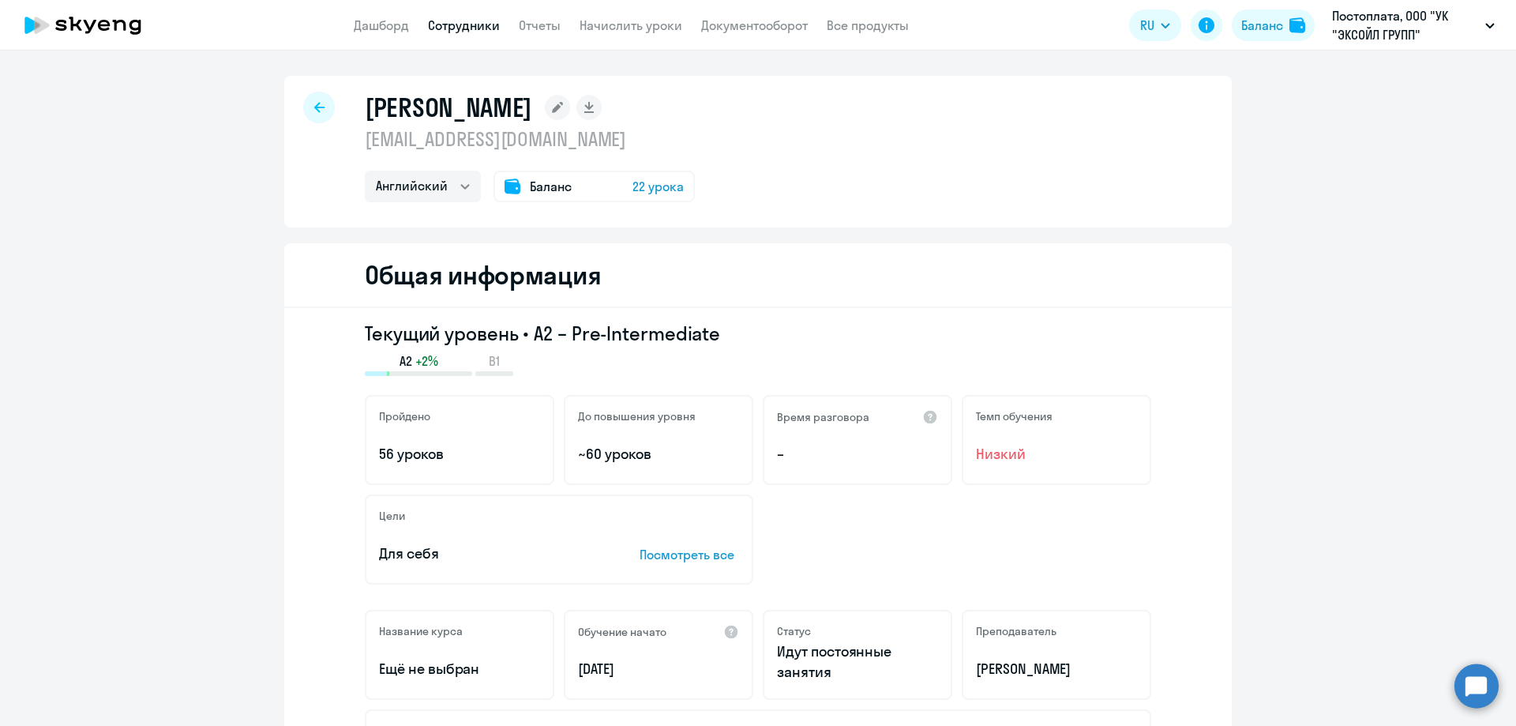
click at [668, 548] on p "Посмотреть все" at bounding box center [690, 554] width 100 height 19
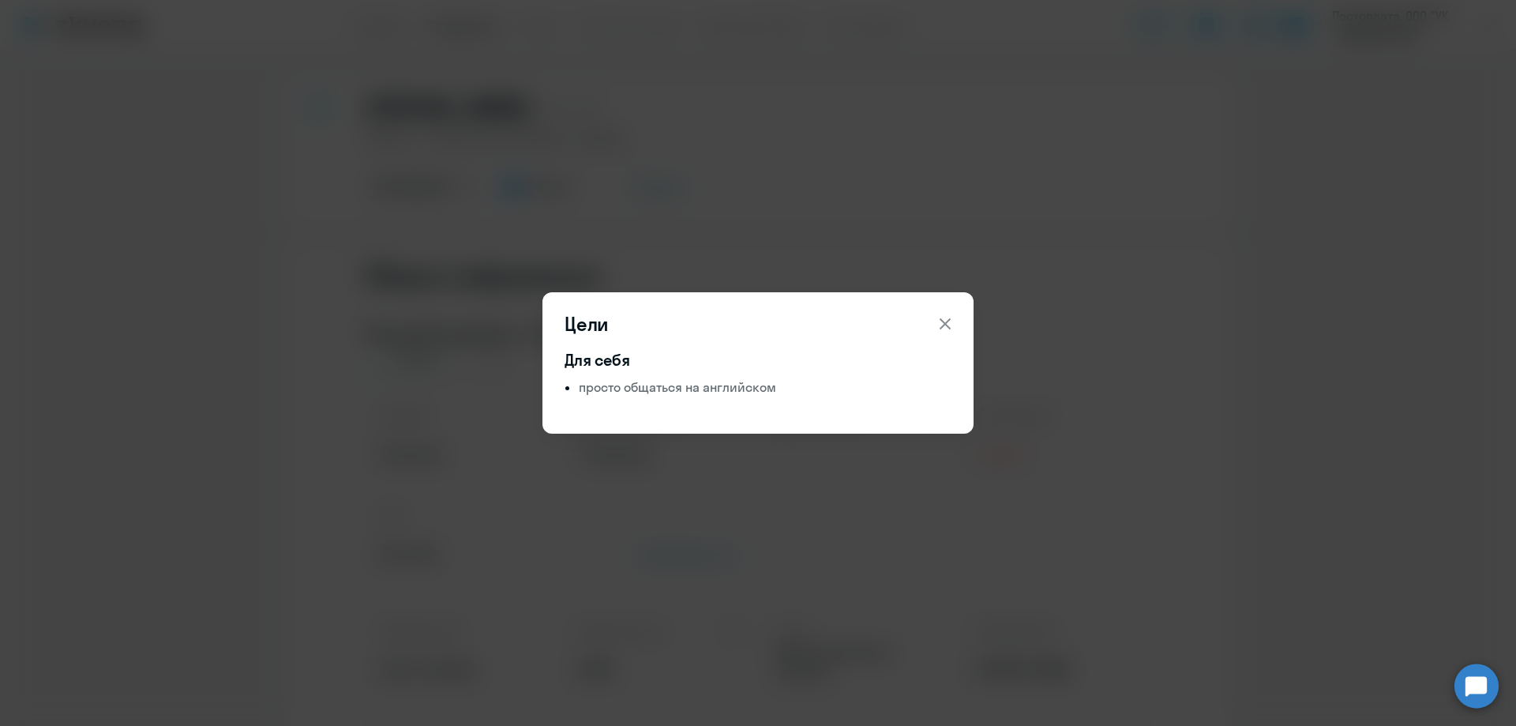
click at [672, 547] on div "Цели Для себя просто общаться на английском" at bounding box center [758, 363] width 764 height 442
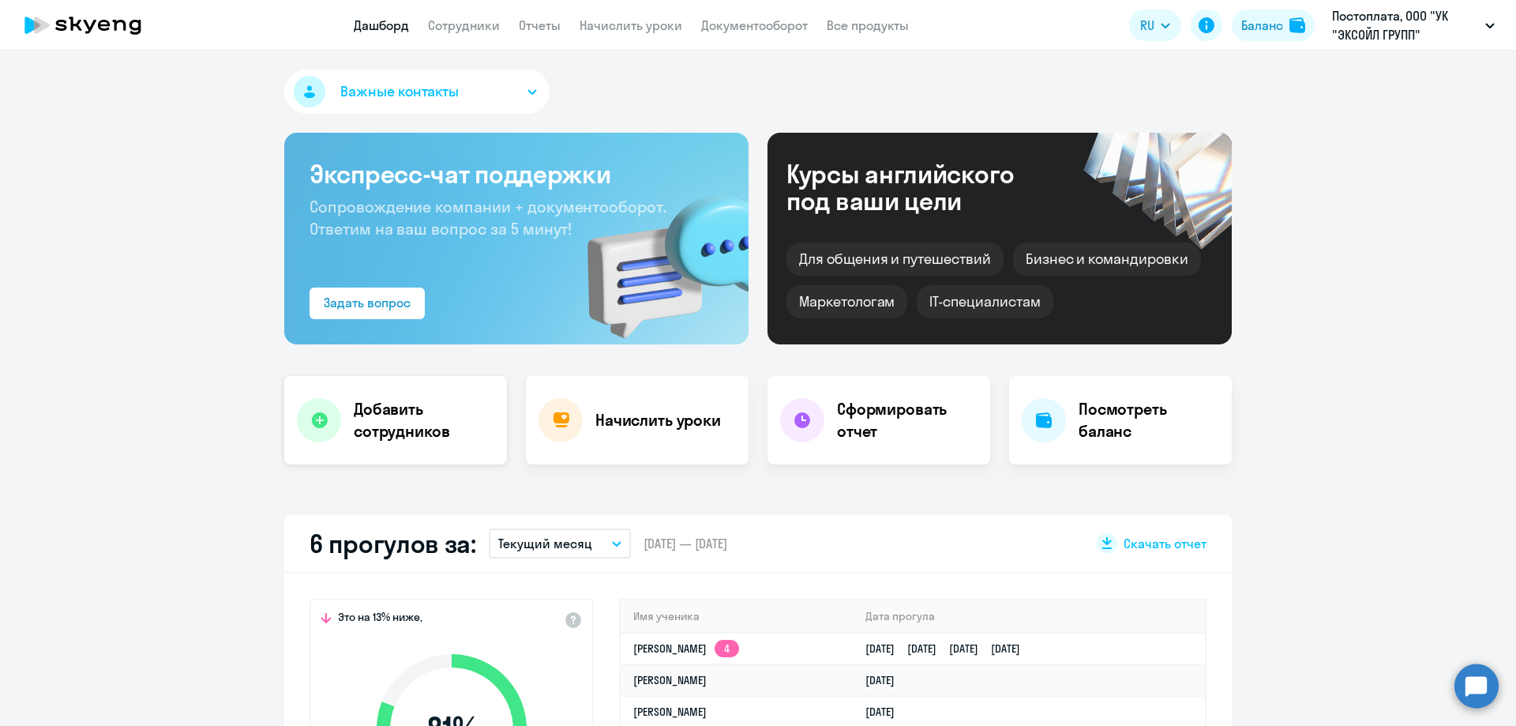
select select "30"
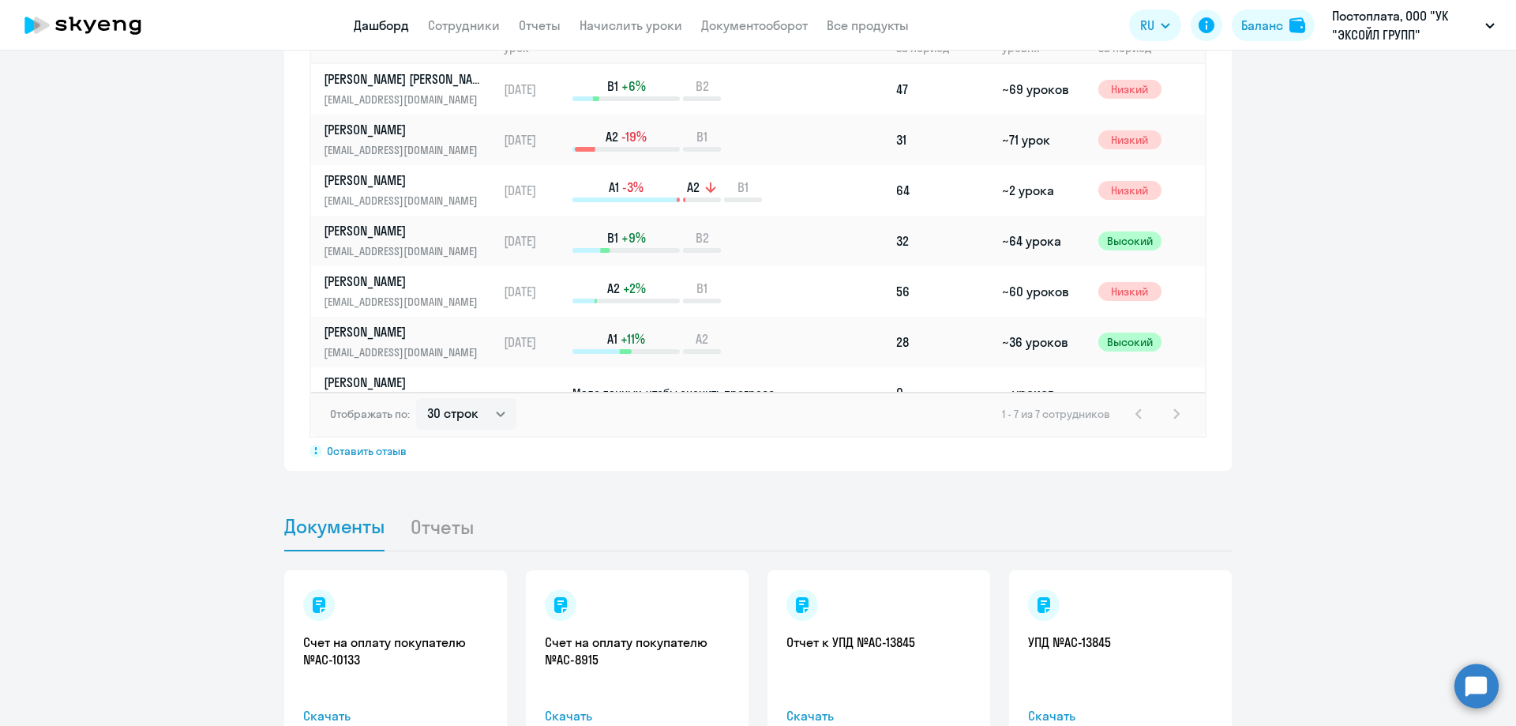
scroll to position [1185, 0]
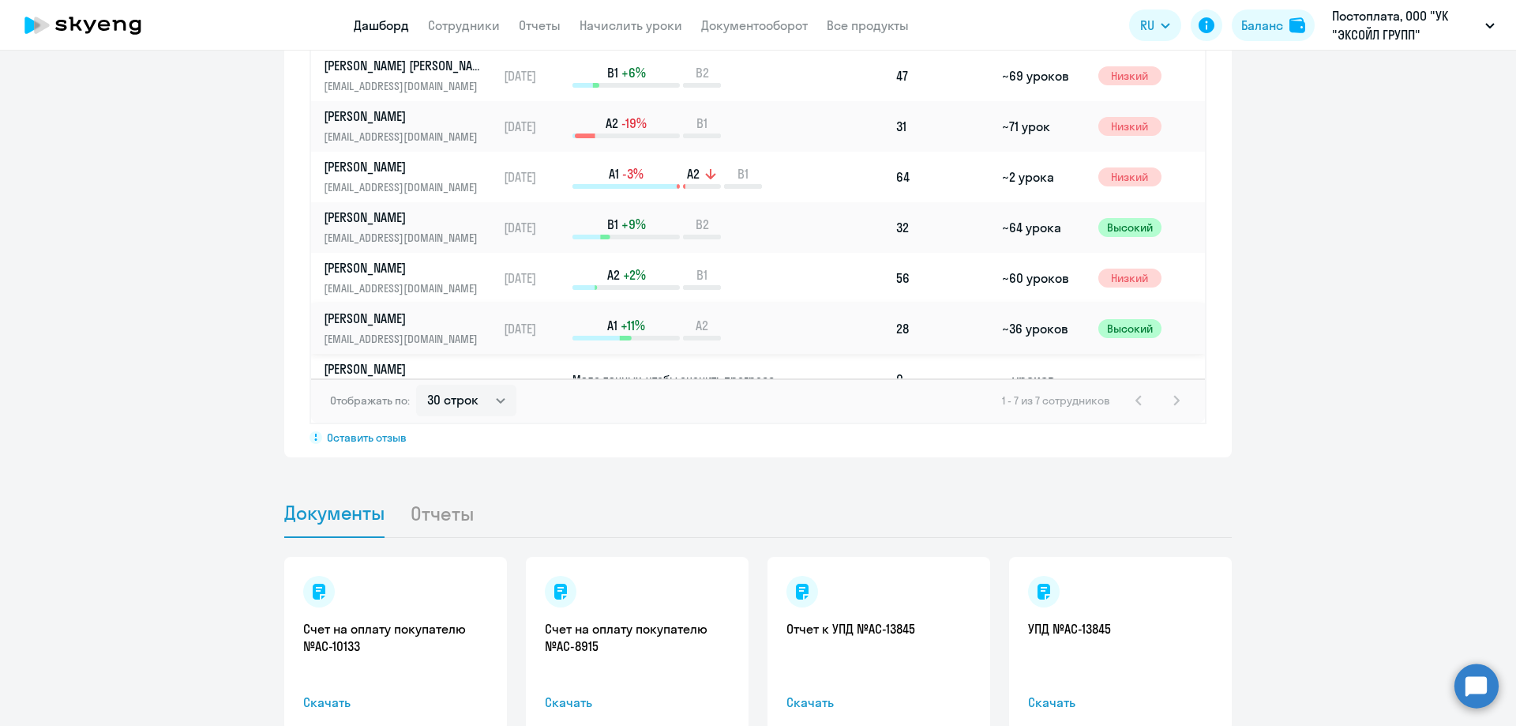
click at [411, 314] on p "[PERSON_NAME]" at bounding box center [405, 318] width 163 height 17
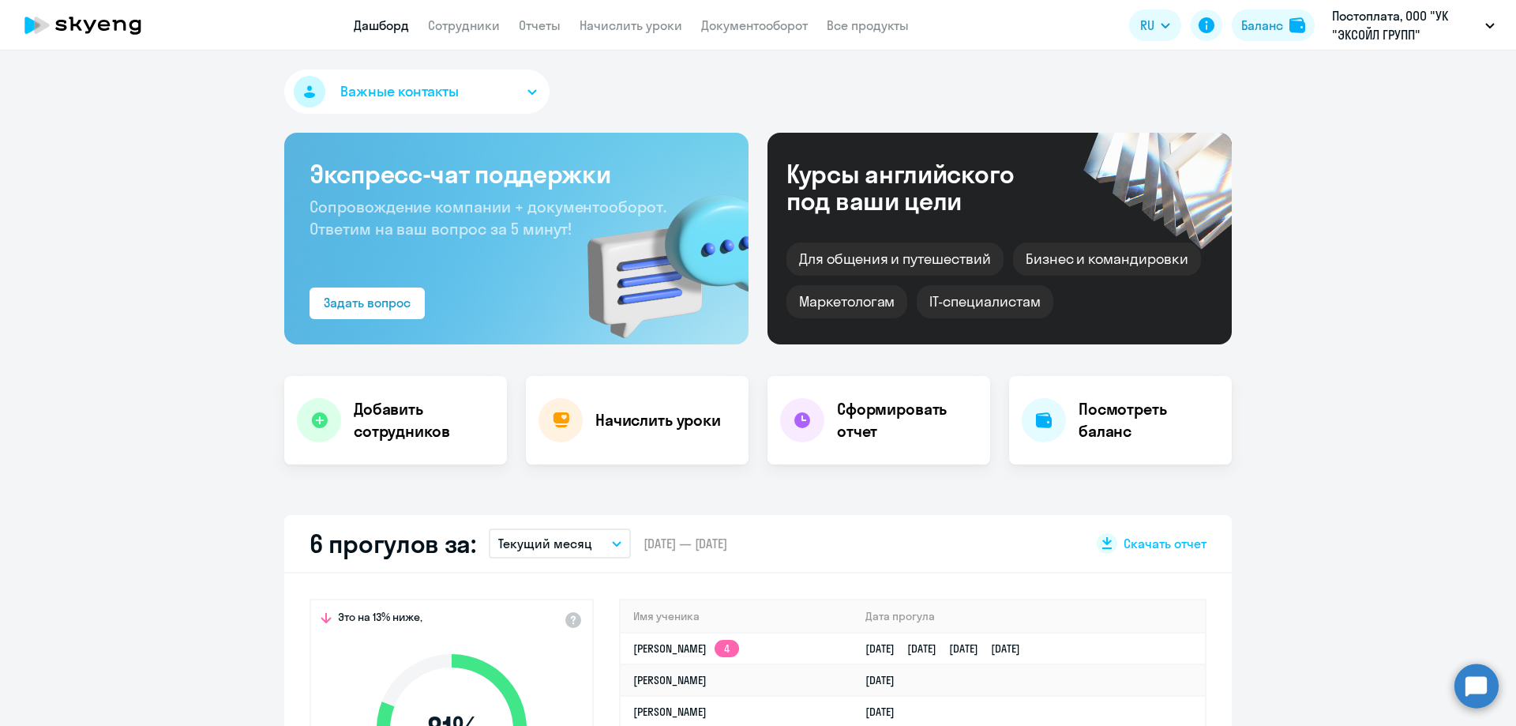
select select "english"
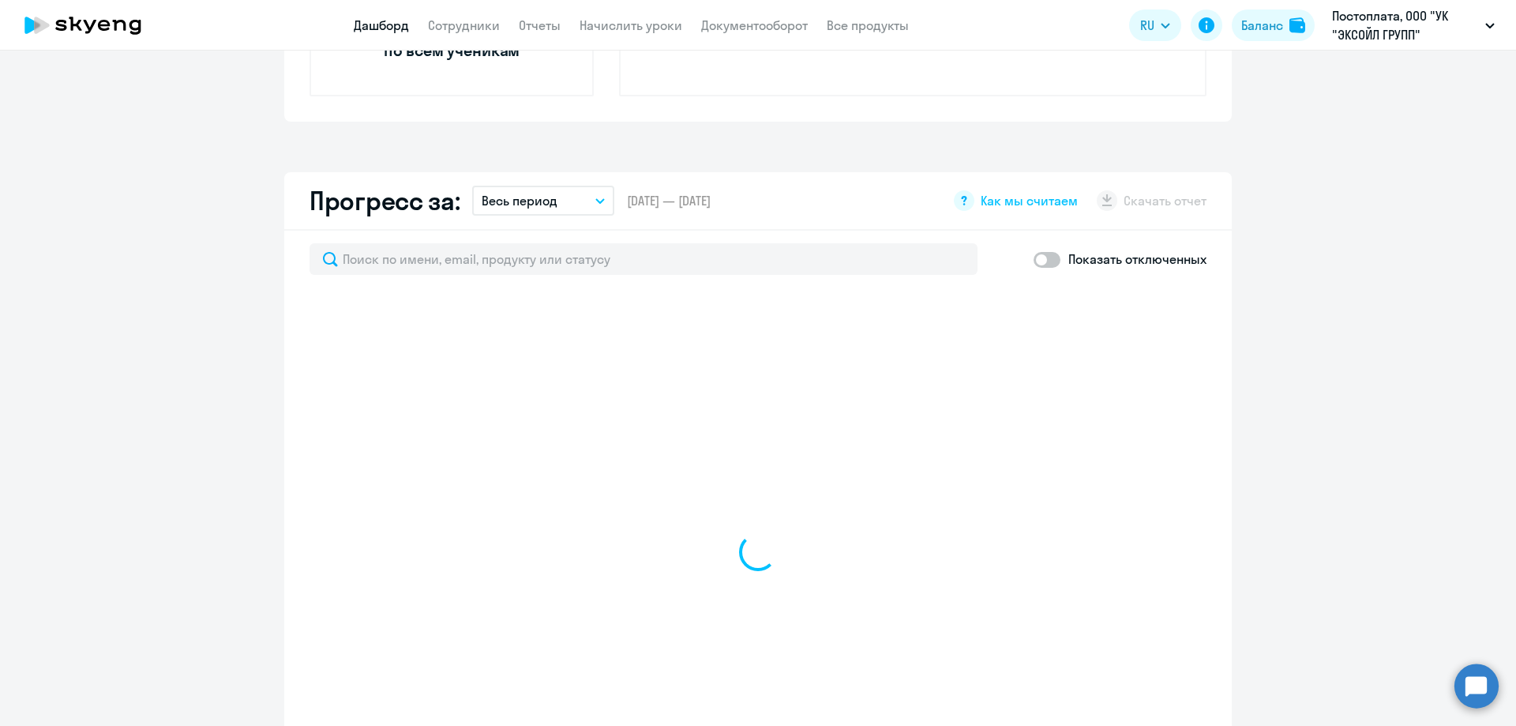
select select "30"
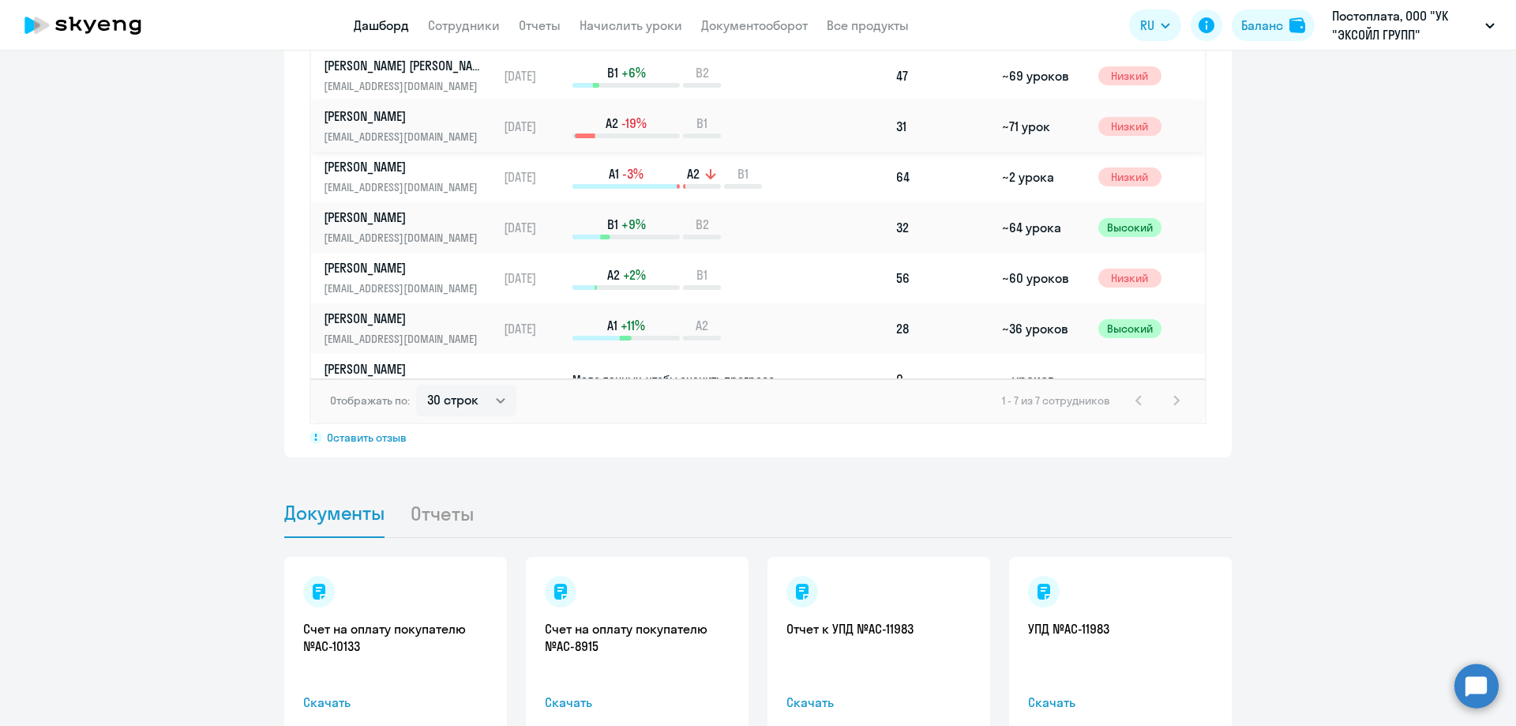
click at [372, 118] on p "[PERSON_NAME]" at bounding box center [405, 115] width 163 height 17
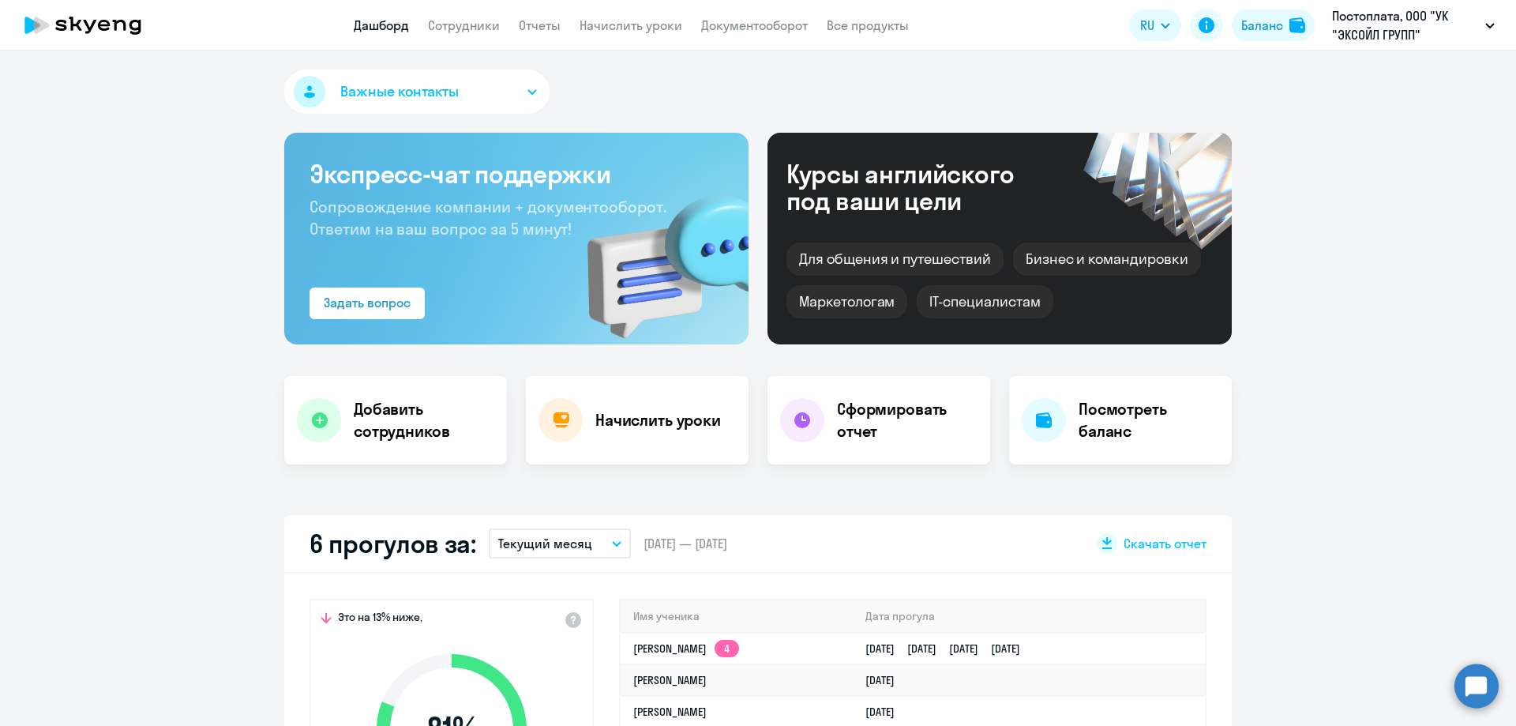
select select "english"
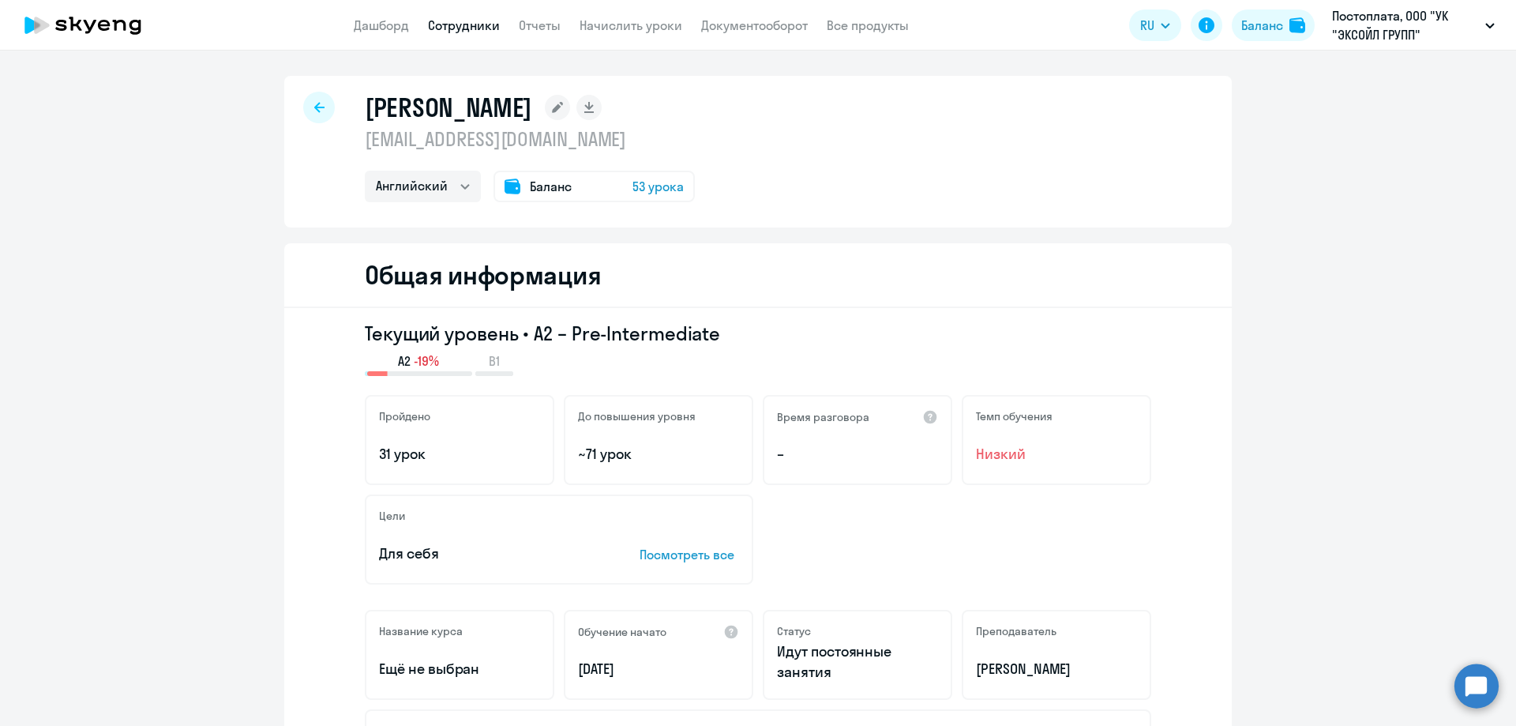
click at [690, 558] on p "Посмотреть все" at bounding box center [690, 554] width 100 height 19
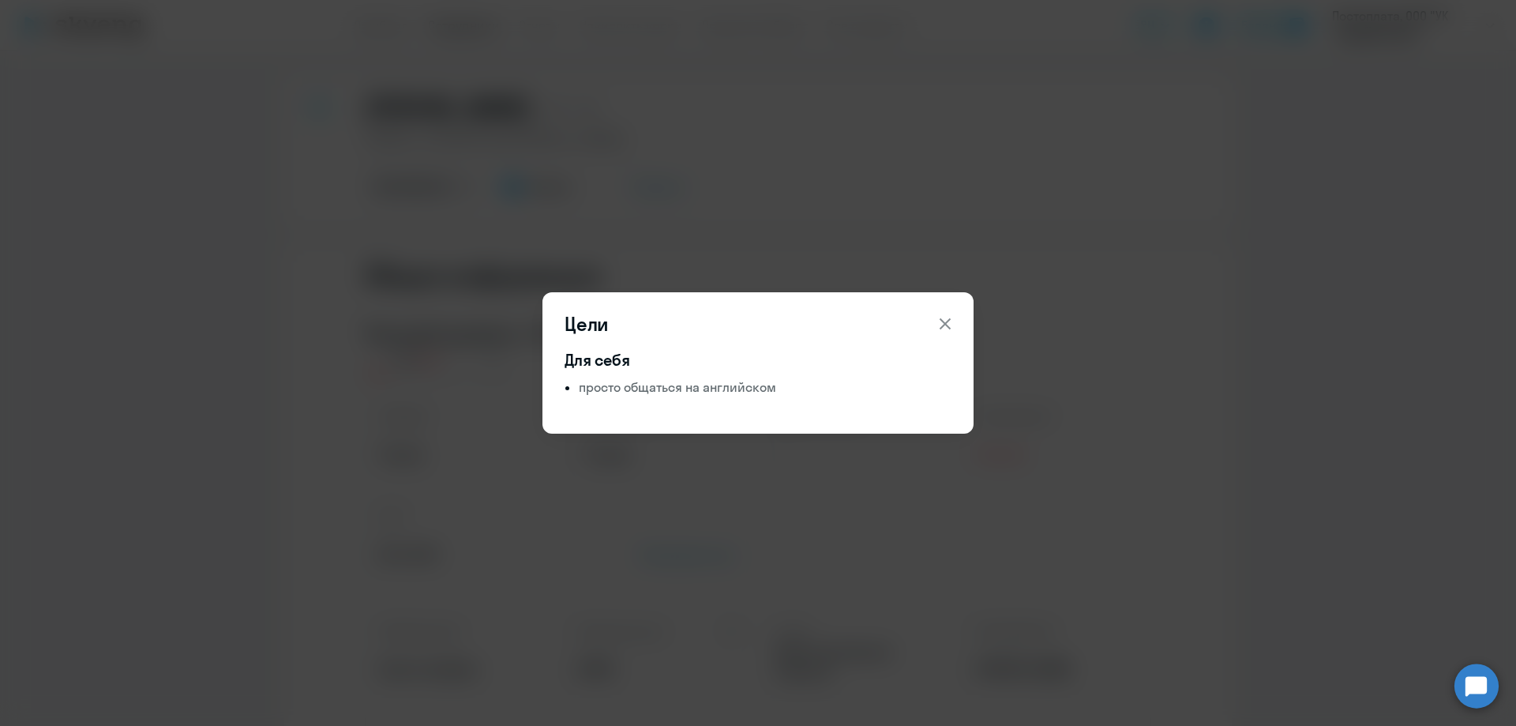
click at [945, 332] on icon at bounding box center [945, 323] width 19 height 19
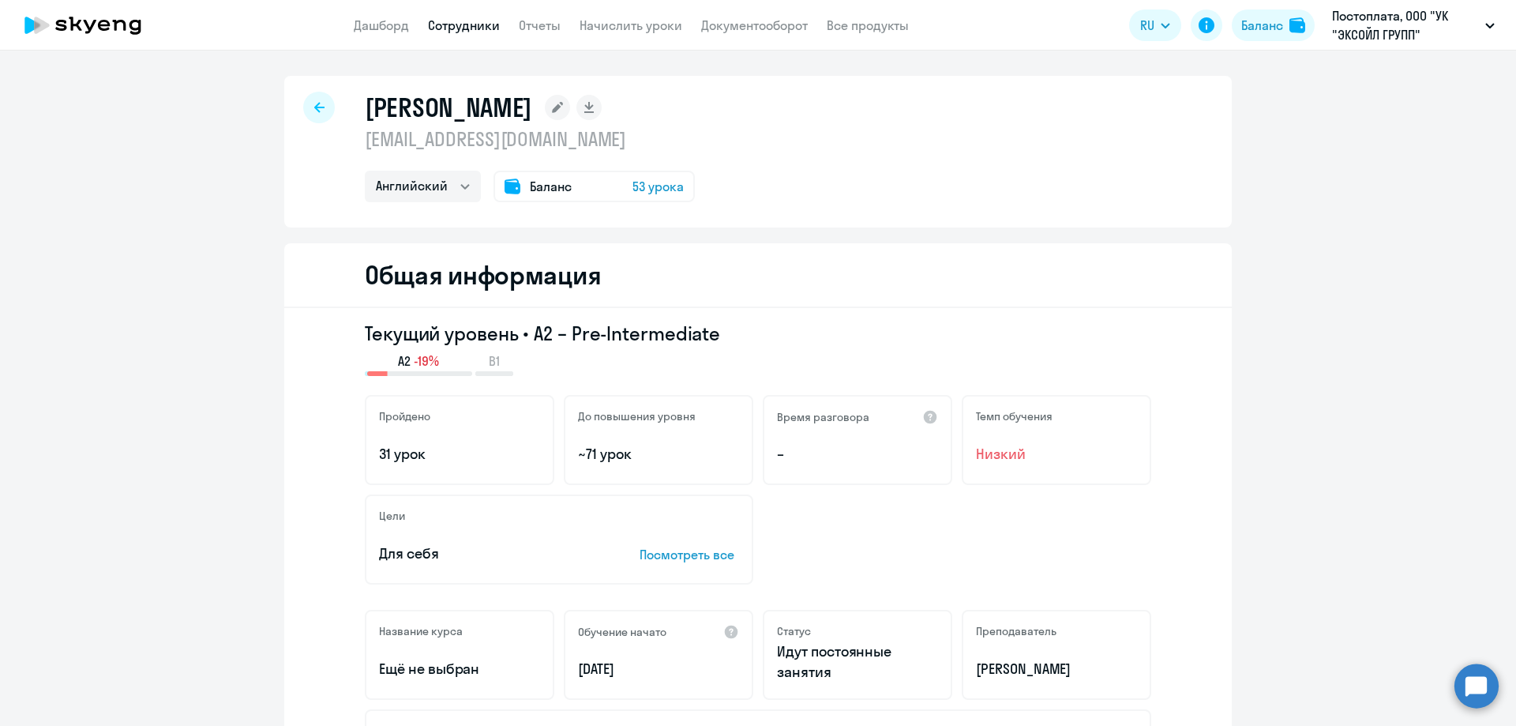
click at [107, 38] on icon at bounding box center [82, 25] width 139 height 39
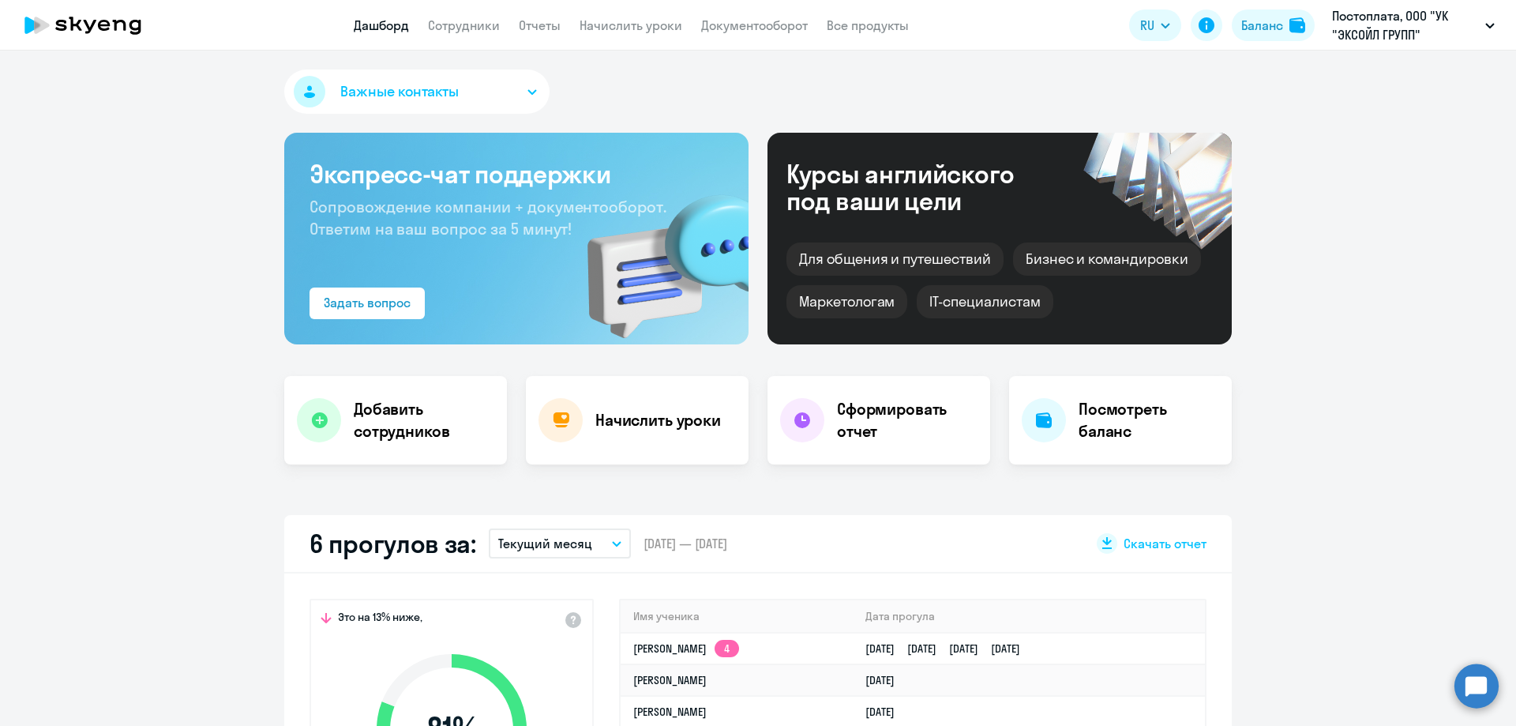
select select "30"
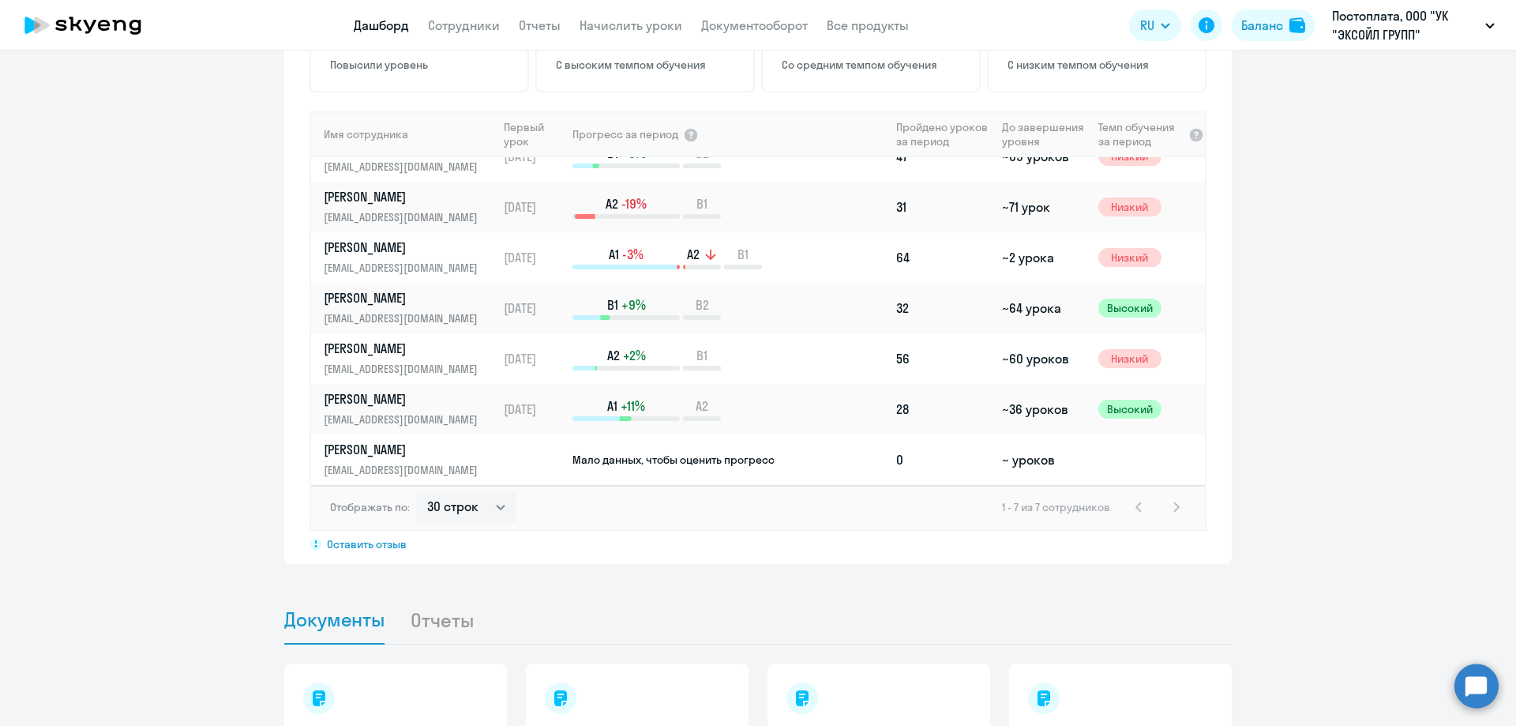
scroll to position [1106, 0]
